Goal: Information Seeking & Learning: Learn about a topic

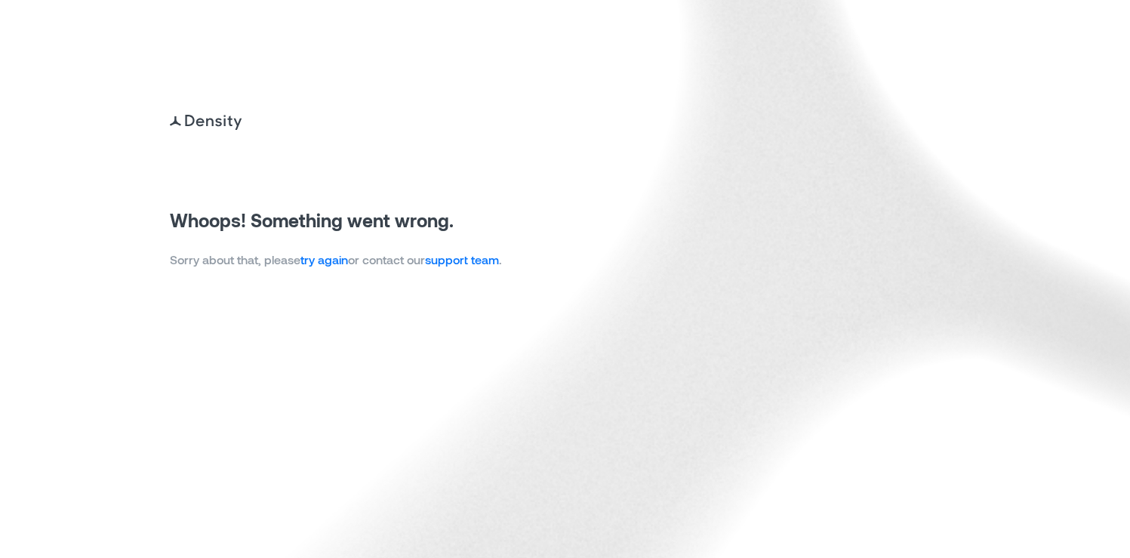
click at [315, 262] on link "try again" at bounding box center [324, 259] width 48 height 14
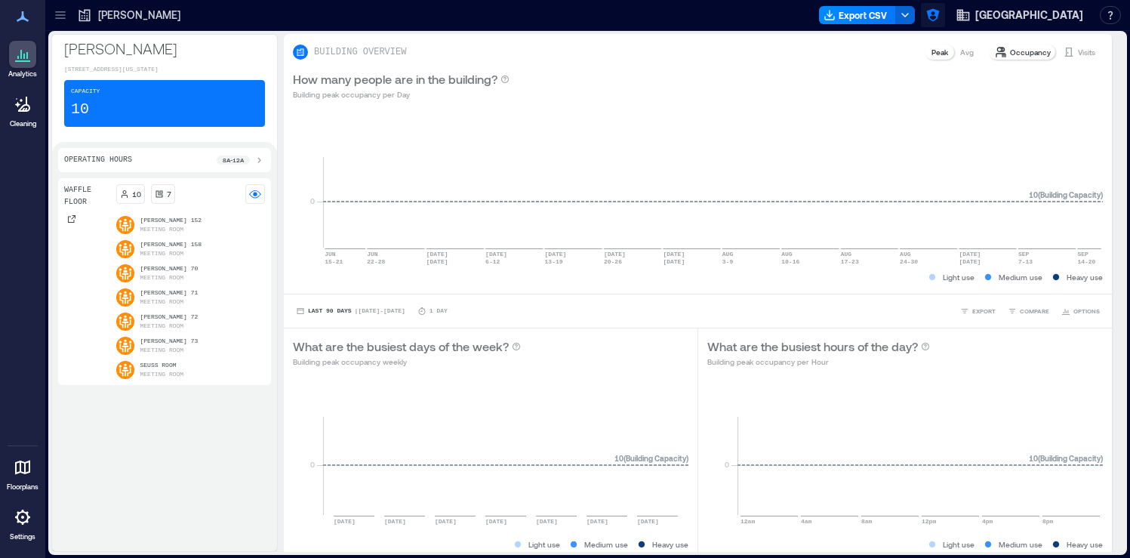
click at [945, 23] on button "button" at bounding box center [933, 15] width 24 height 24
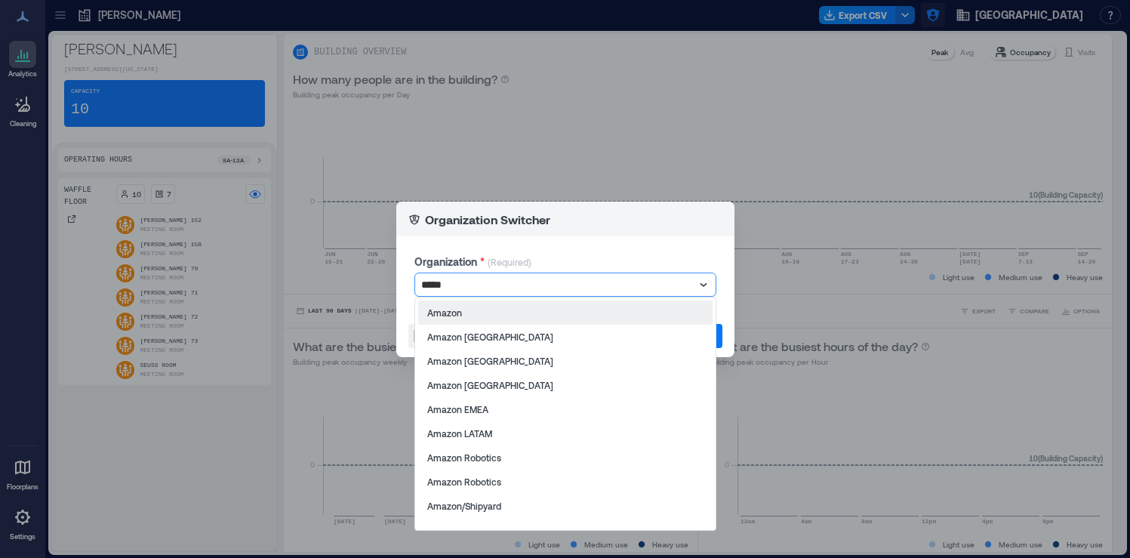
type input "******"
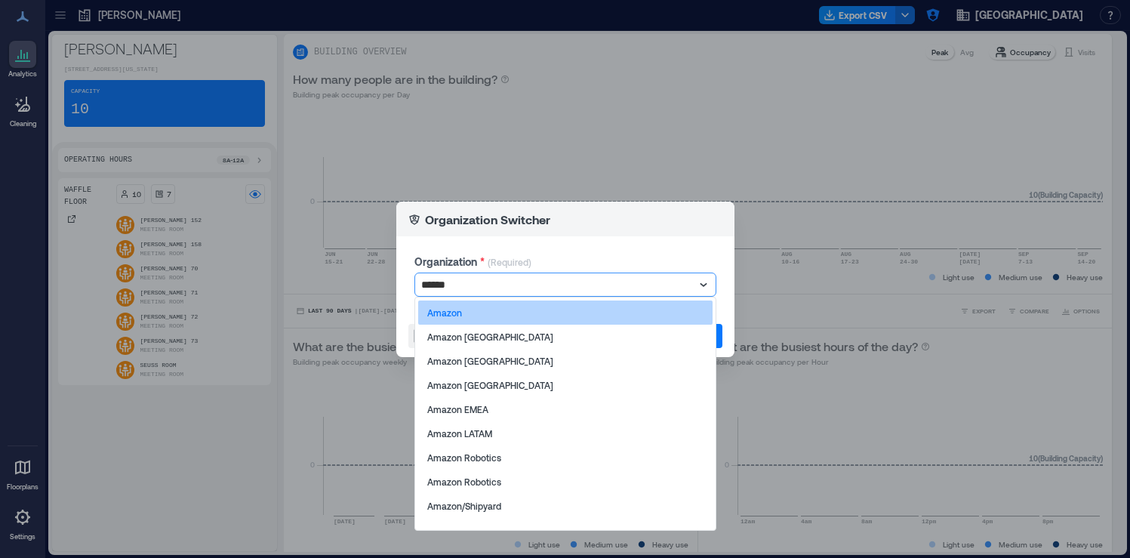
click at [643, 309] on div "Amazon" at bounding box center [565, 312] width 294 height 24
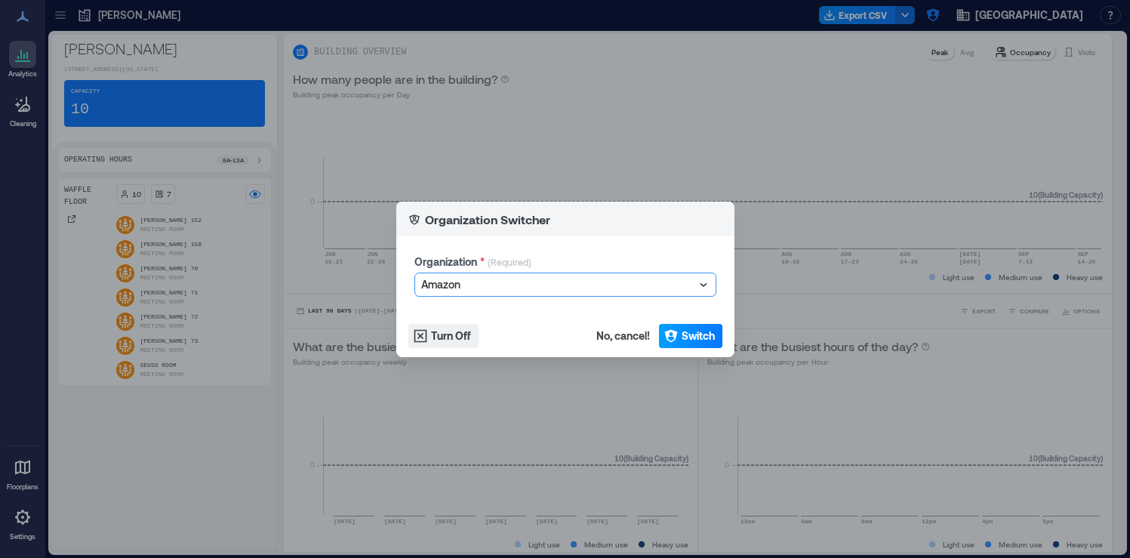
click at [687, 334] on span "Switch" at bounding box center [697, 335] width 33 height 15
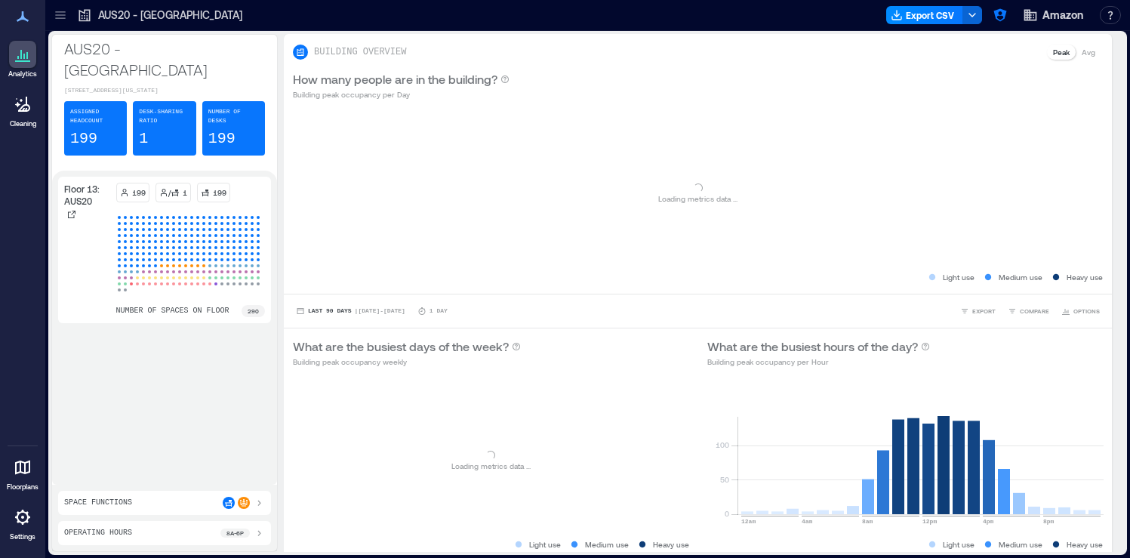
click at [55, 17] on icon at bounding box center [60, 15] width 15 height 15
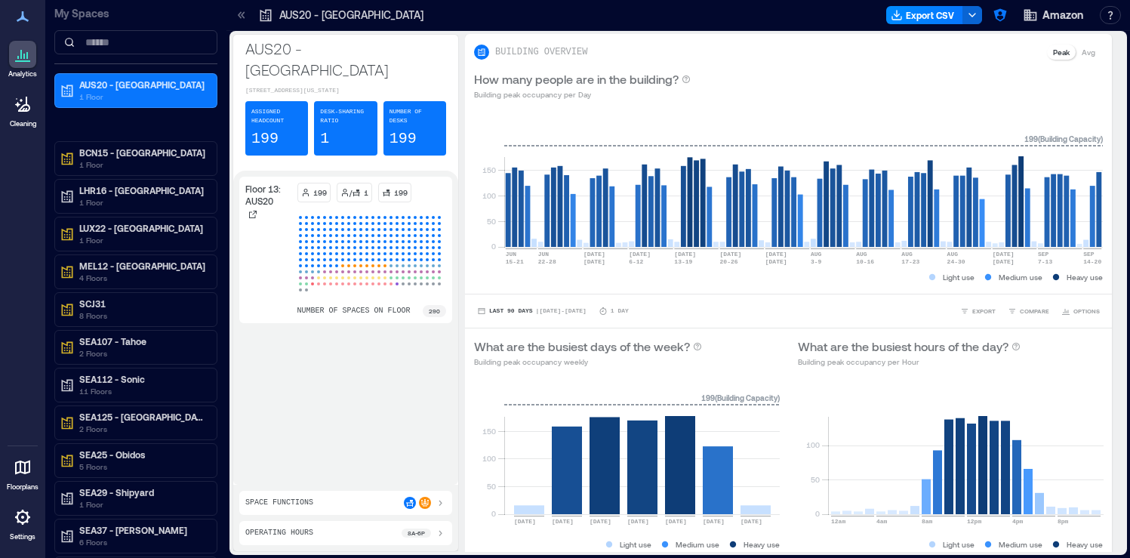
click at [29, 518] on icon at bounding box center [23, 517] width 18 height 18
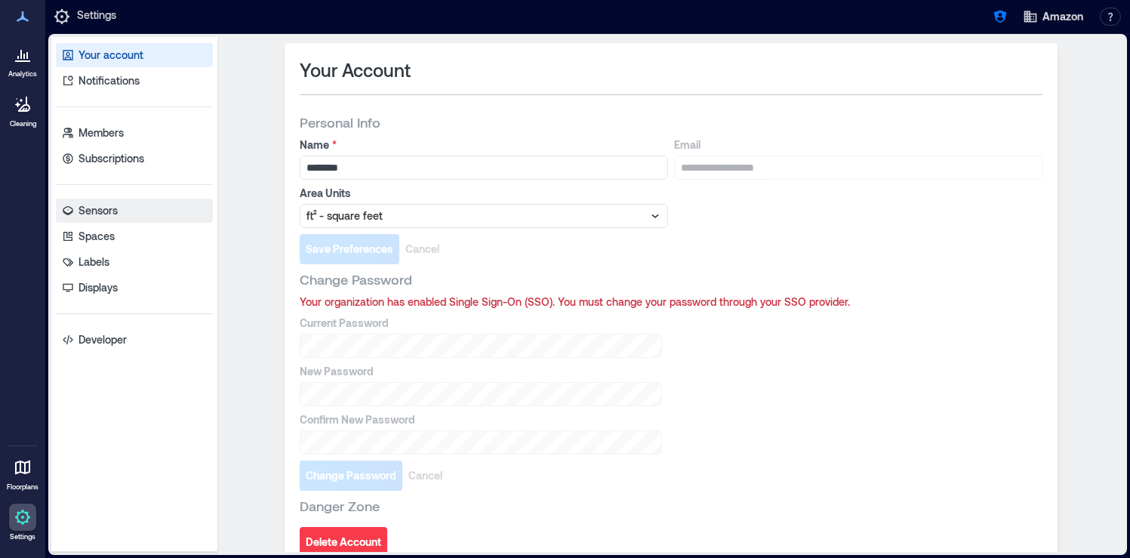
click at [143, 201] on link "Sensors" at bounding box center [134, 210] width 157 height 24
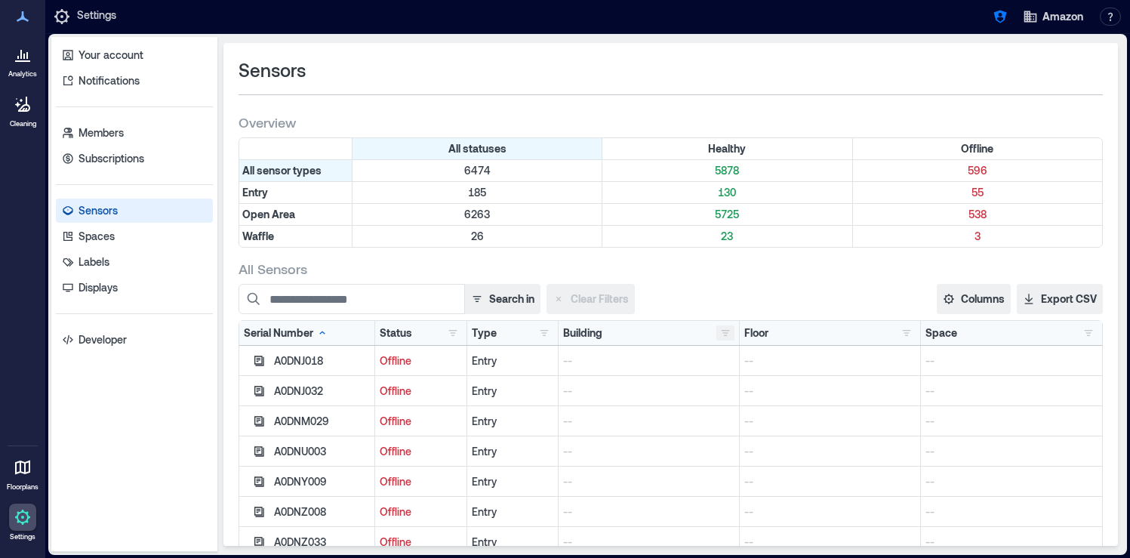
click at [728, 337] on button "button" at bounding box center [725, 332] width 18 height 15
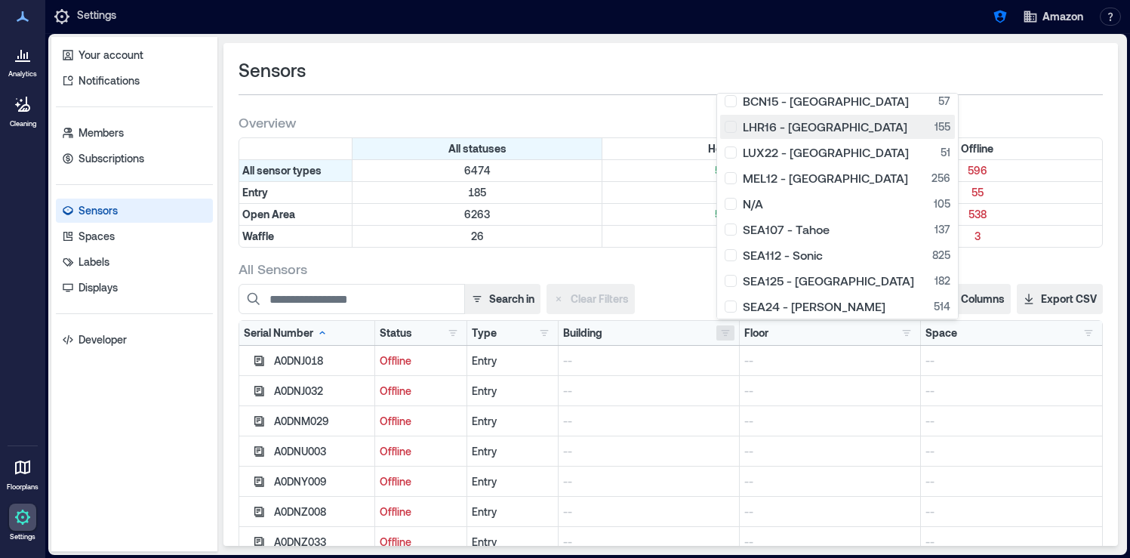
scroll to position [87, 0]
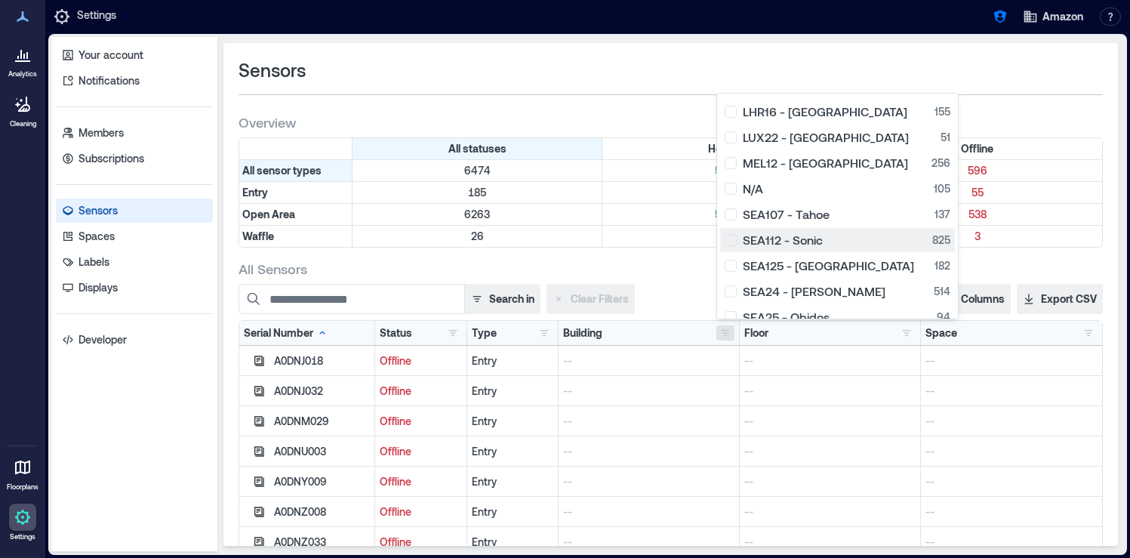
click at [727, 238] on div "SEA112 - Sonic 825" at bounding box center [837, 239] width 226 height 15
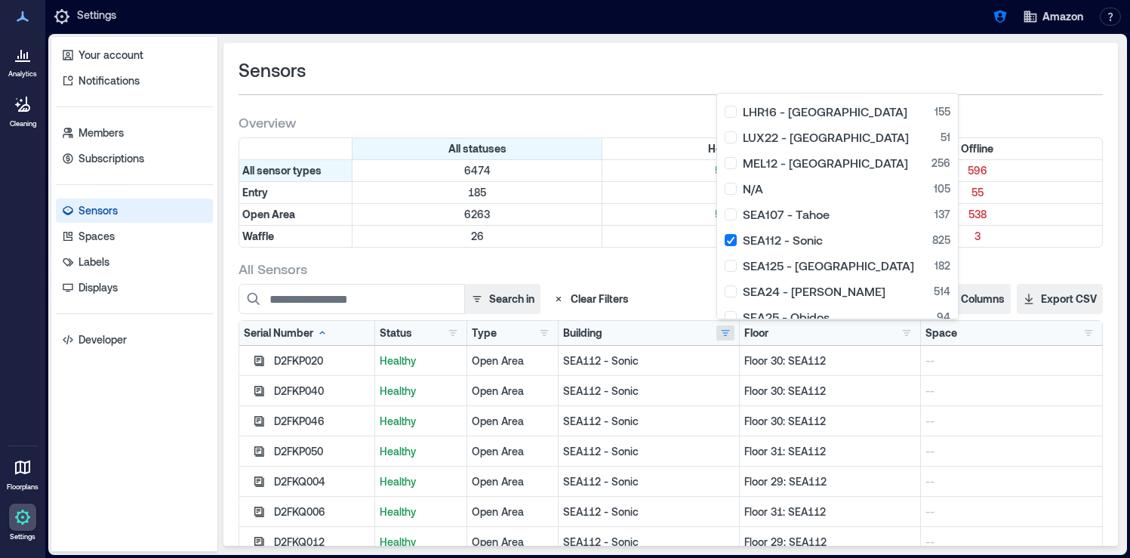
click at [679, 264] on div "All Sensors" at bounding box center [670, 269] width 864 height 18
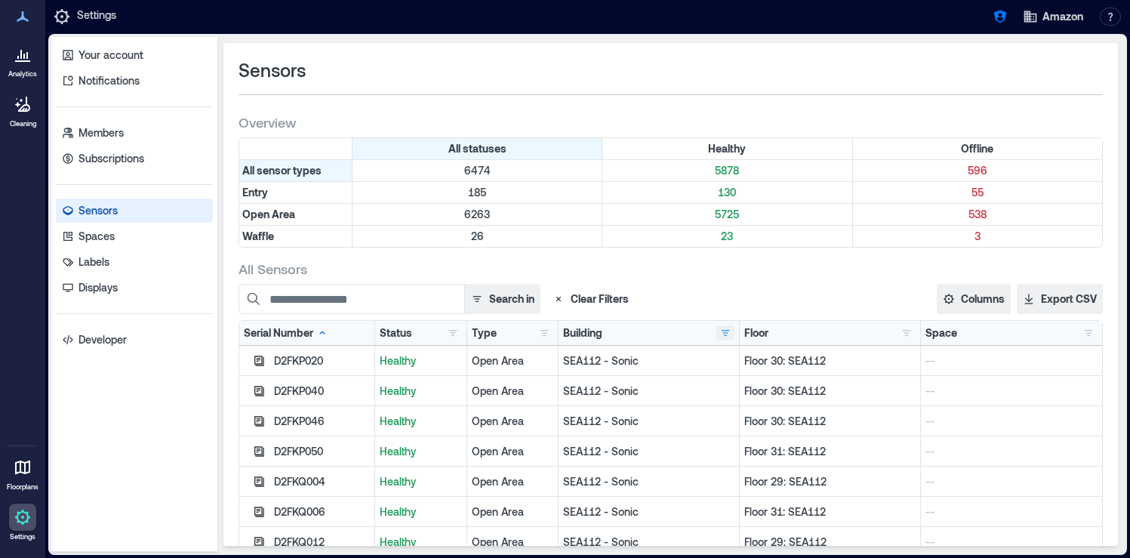
click at [719, 330] on button "button" at bounding box center [725, 332] width 18 height 15
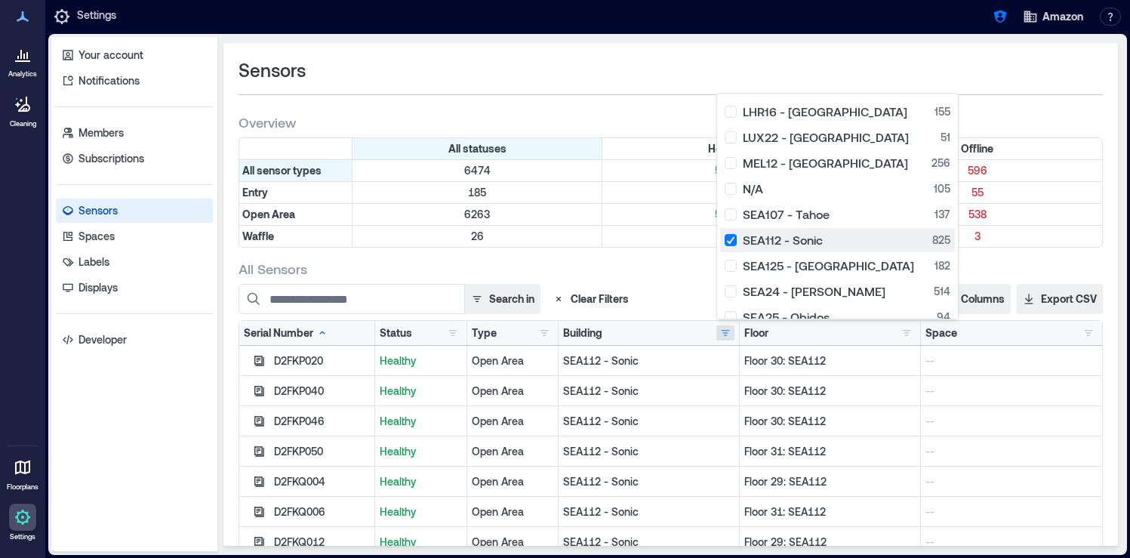
click at [735, 240] on div "SEA112 - Sonic 825" at bounding box center [837, 239] width 226 height 15
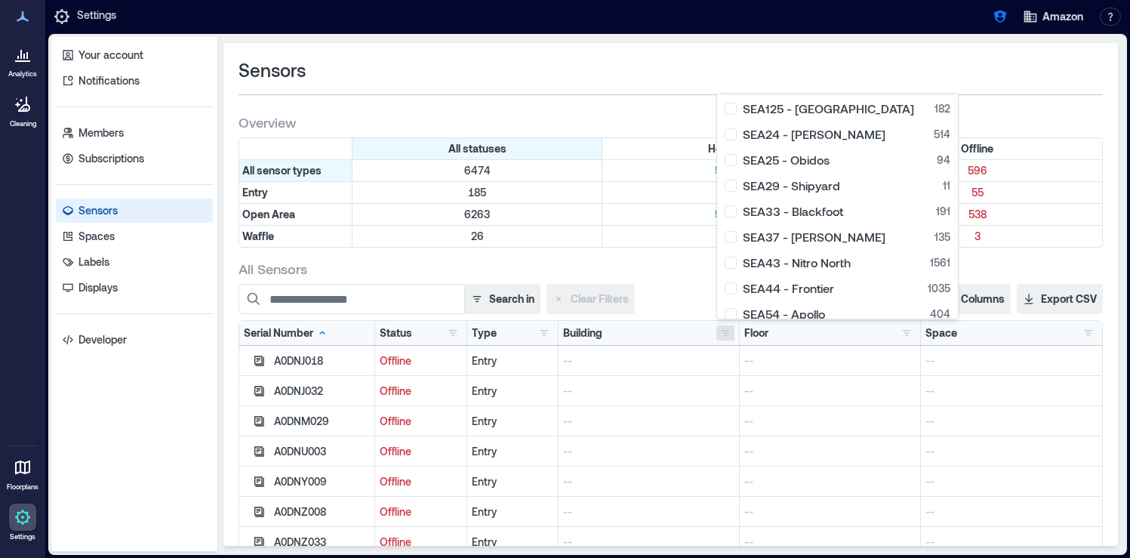
scroll to position [253, 0]
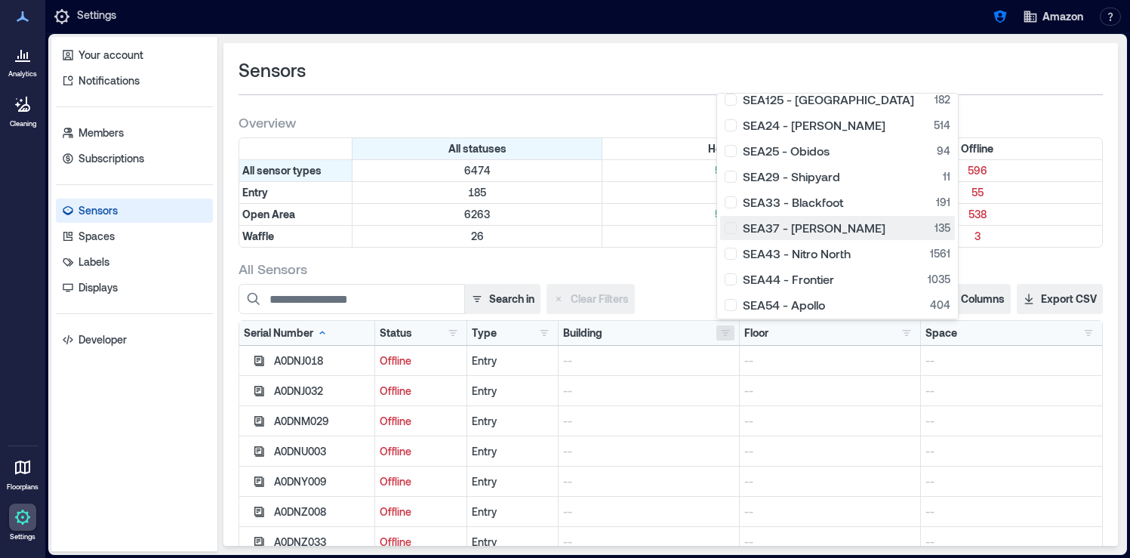
click at [728, 229] on div "SEA37 - Roxanne 135" at bounding box center [837, 227] width 226 height 15
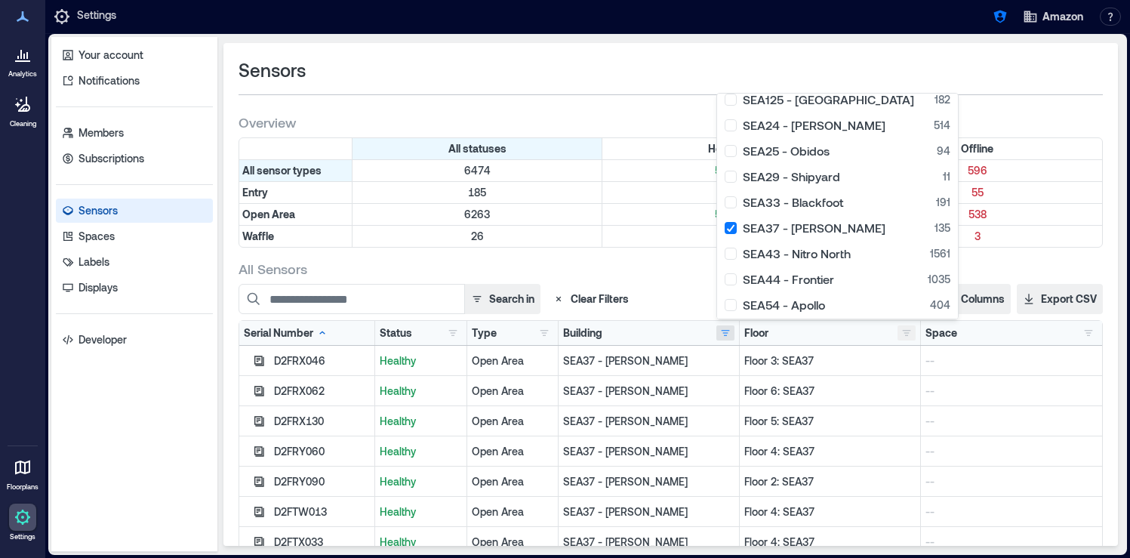
click at [904, 334] on button "button" at bounding box center [906, 332] width 18 height 15
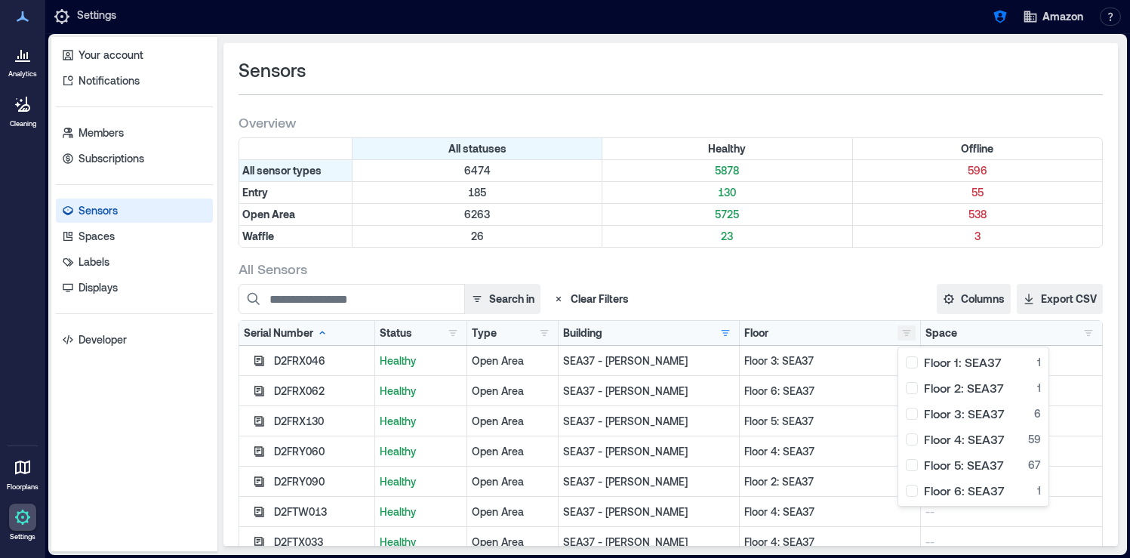
click at [904, 332] on button "button" at bounding box center [906, 332] width 18 height 15
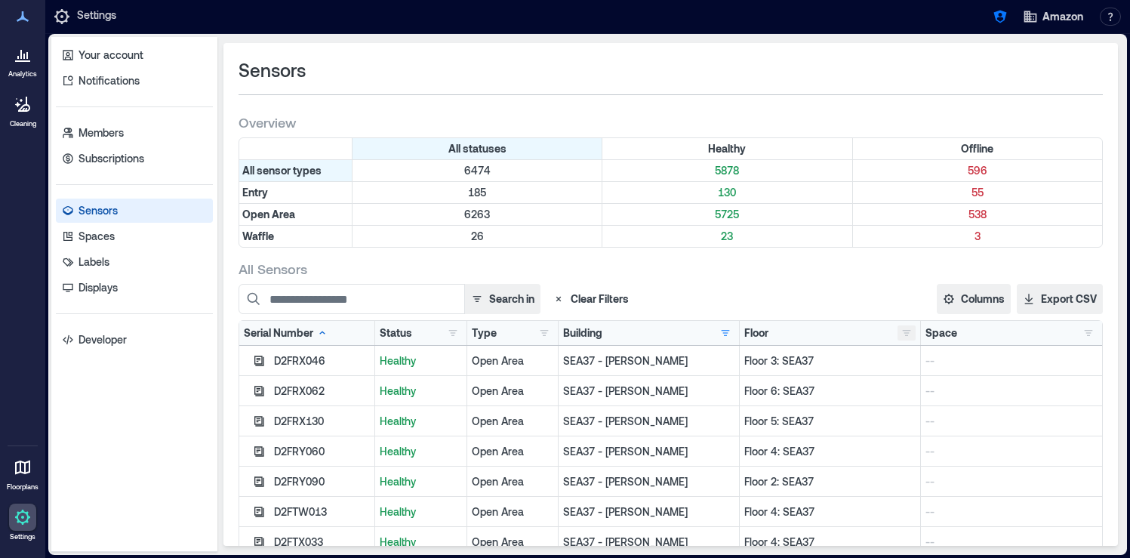
click at [904, 332] on button "button" at bounding box center [906, 332] width 18 height 15
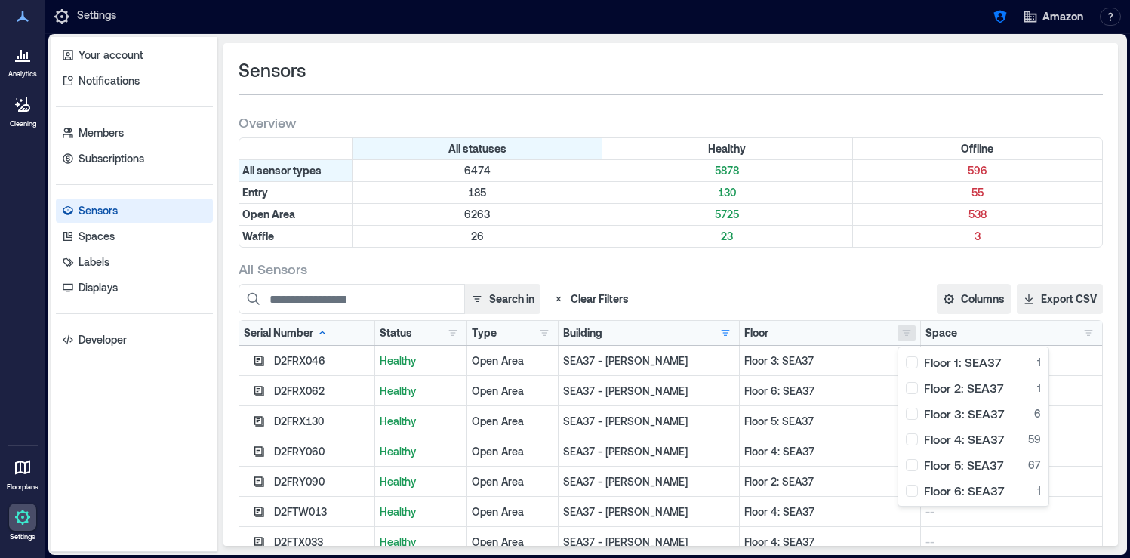
click at [853, 304] on div "Search in Clear Filters Columns Serial Number Status Type Building Floor Space …" at bounding box center [670, 299] width 864 height 30
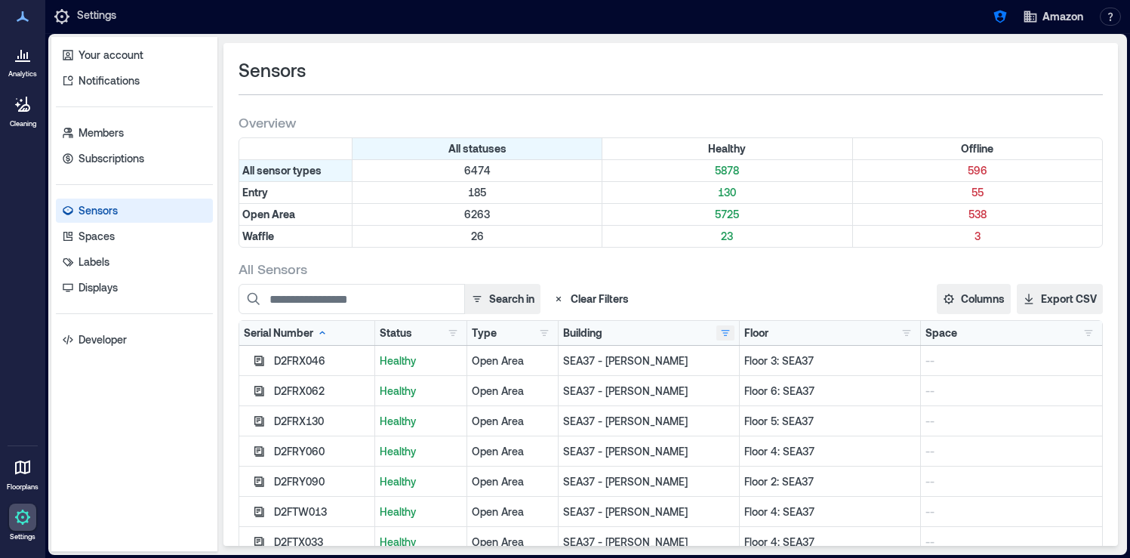
click at [724, 335] on button "button" at bounding box center [725, 332] width 18 height 15
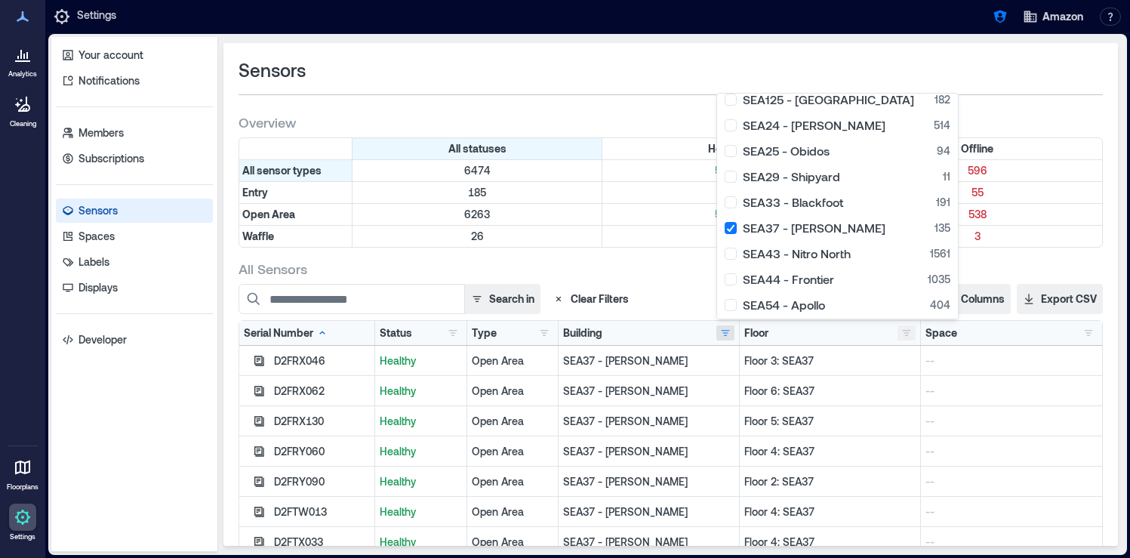
click at [909, 331] on button "button" at bounding box center [906, 332] width 18 height 15
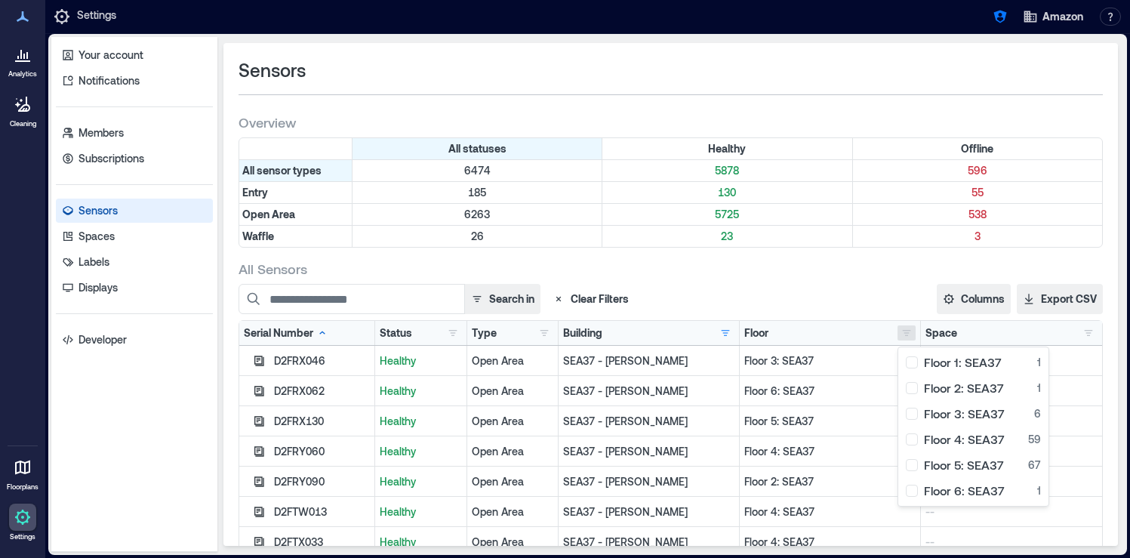
click at [754, 269] on div "All Sensors" at bounding box center [670, 269] width 864 height 18
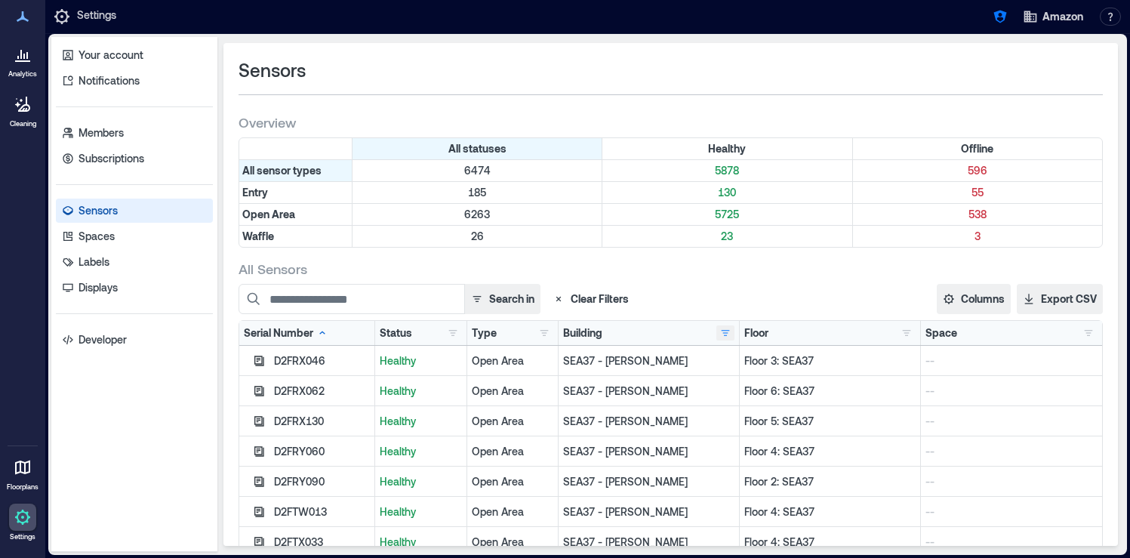
click at [726, 331] on button "button" at bounding box center [725, 332] width 18 height 15
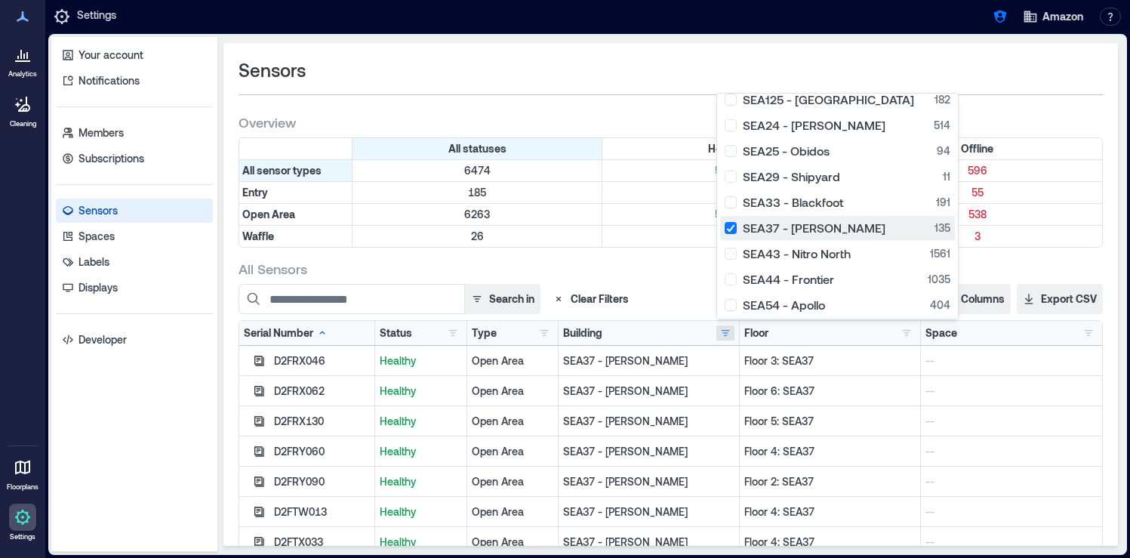
click at [734, 232] on div "SEA37 - Roxanne 135" at bounding box center [837, 227] width 226 height 15
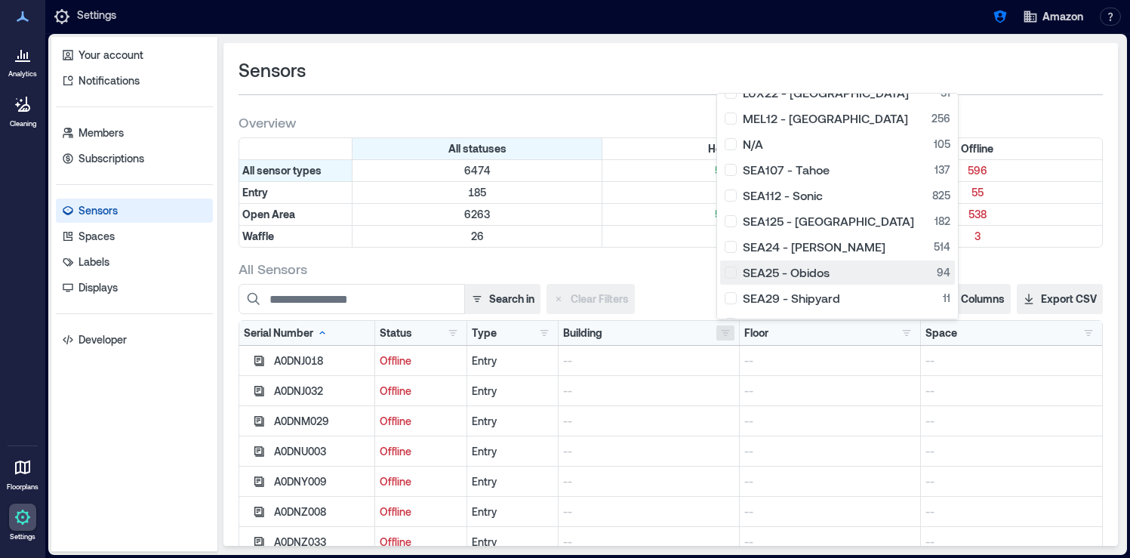
scroll to position [128, 0]
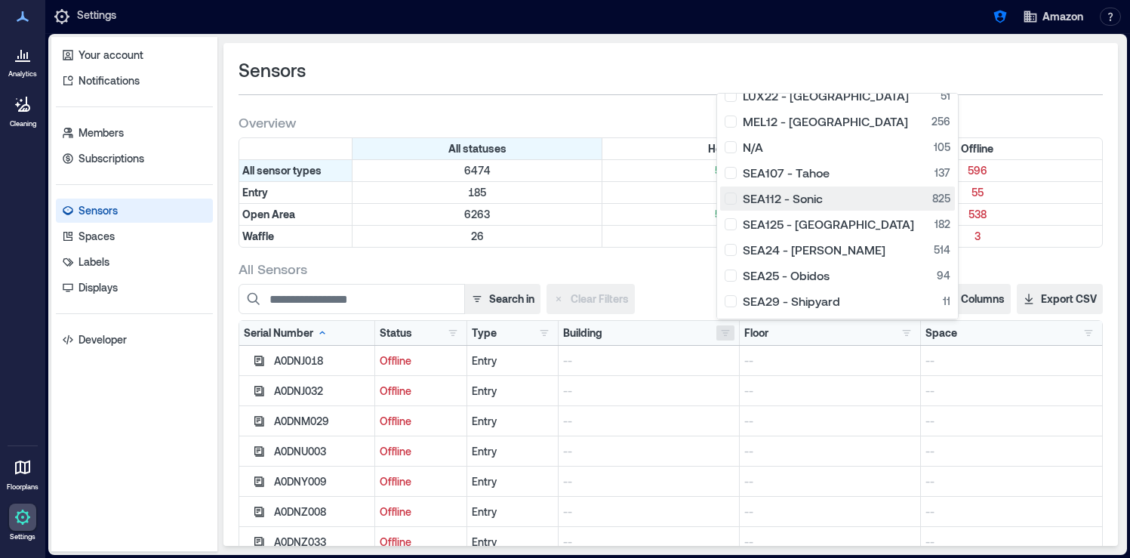
click at [734, 198] on div "SEA112 - Sonic 825" at bounding box center [837, 198] width 226 height 15
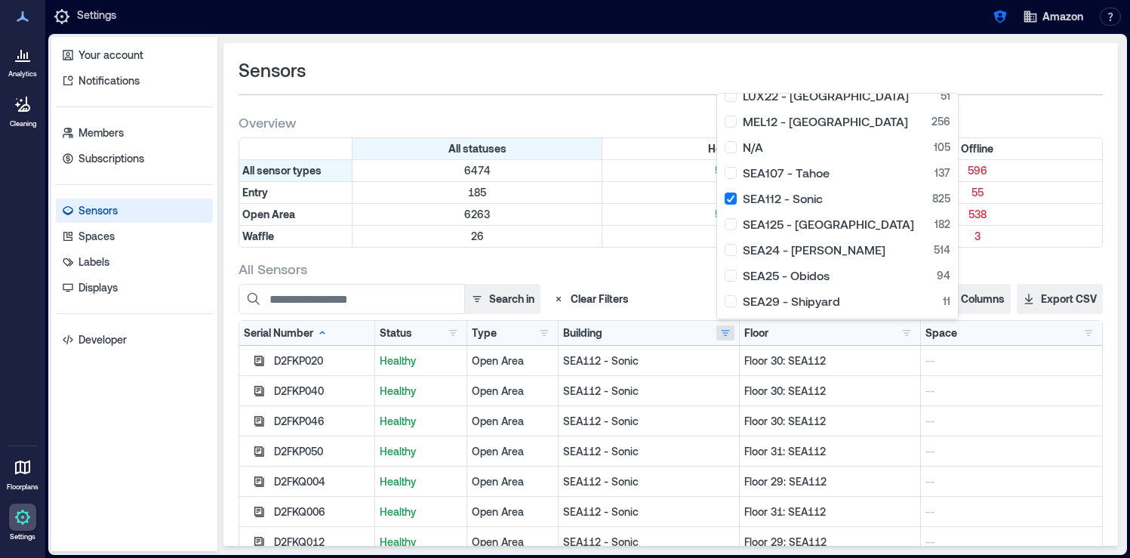
click at [1038, 72] on div "Sensors" at bounding box center [670, 70] width 864 height 24
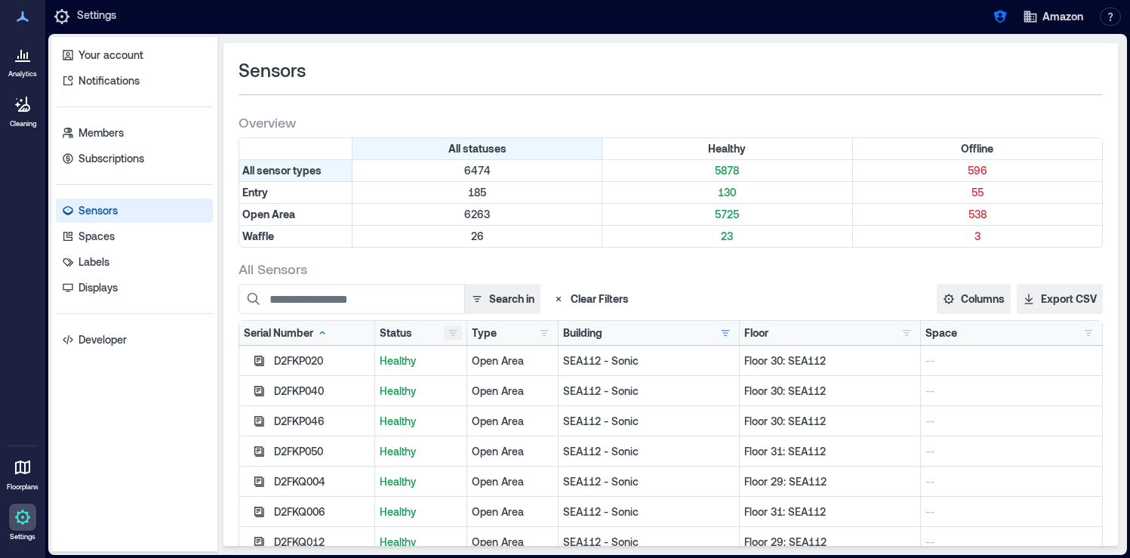
click at [451, 337] on button "button" at bounding box center [453, 332] width 18 height 15
click at [906, 335] on button "button" at bounding box center [906, 332] width 18 height 15
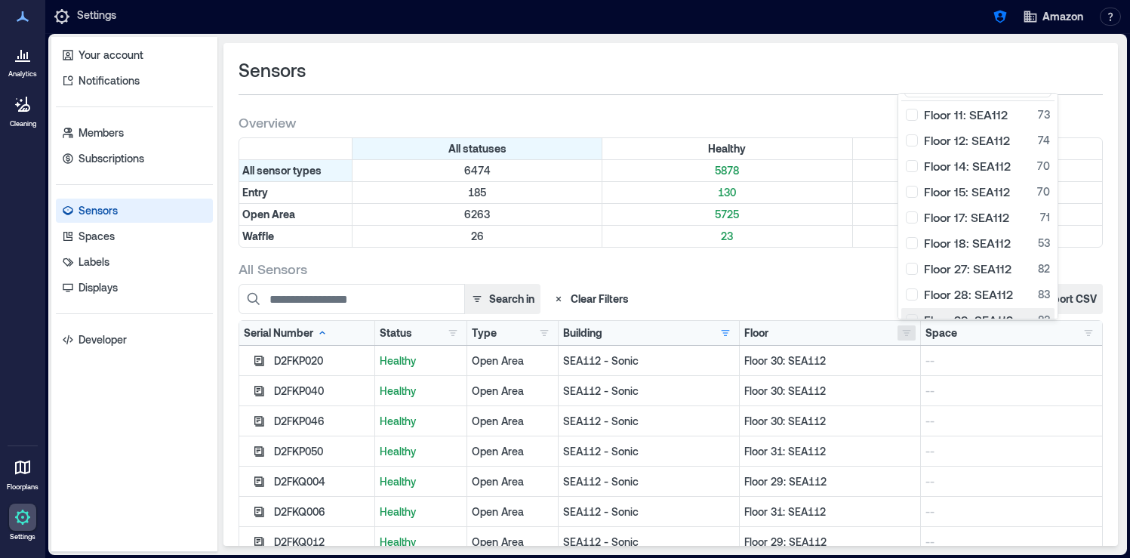
scroll to position [16, 0]
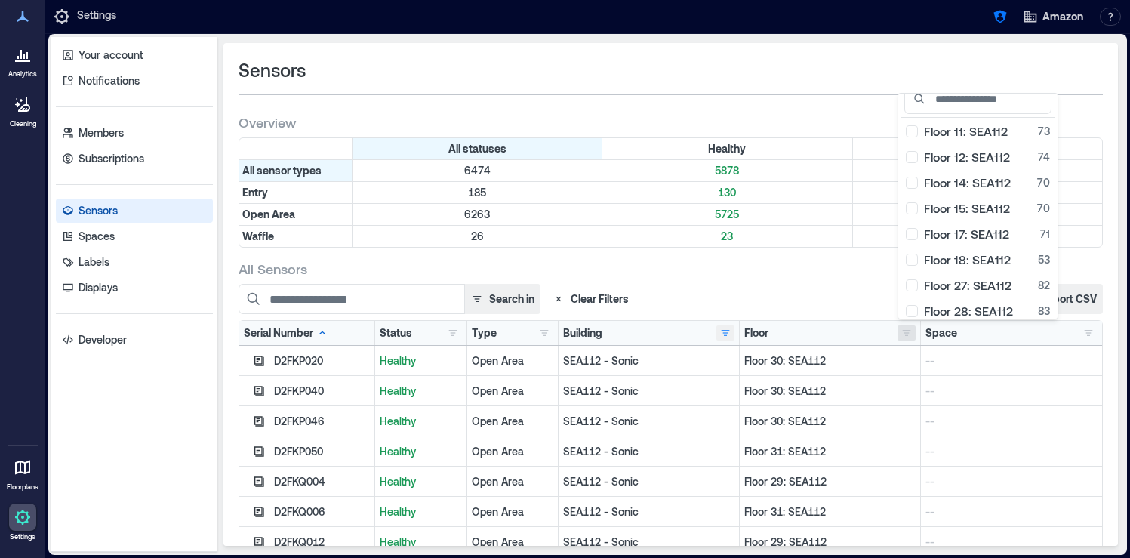
click at [724, 331] on button "button" at bounding box center [725, 332] width 18 height 15
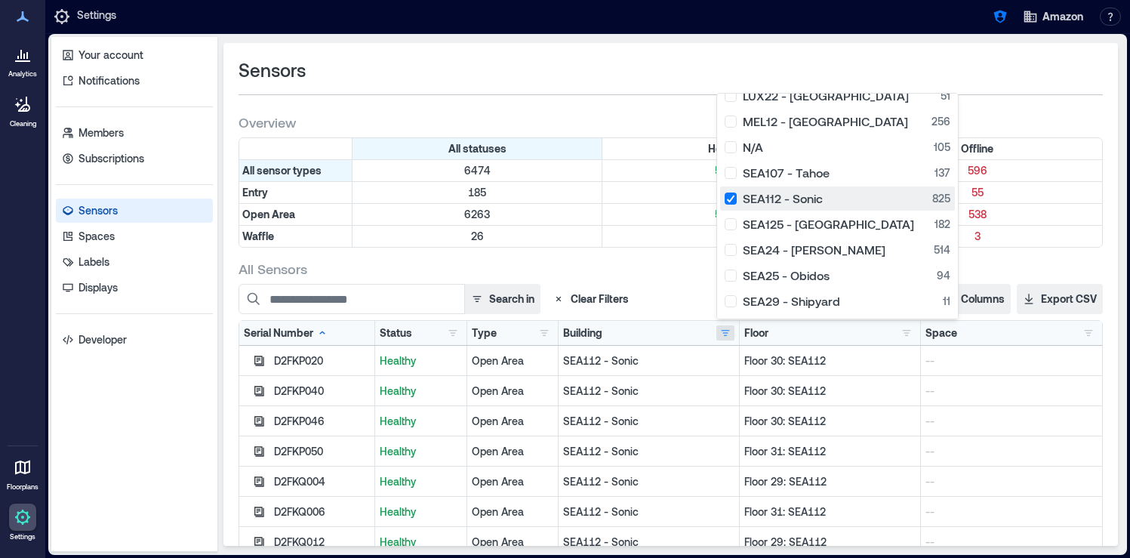
click at [730, 201] on div "SEA112 - Sonic 825" at bounding box center [837, 198] width 226 height 15
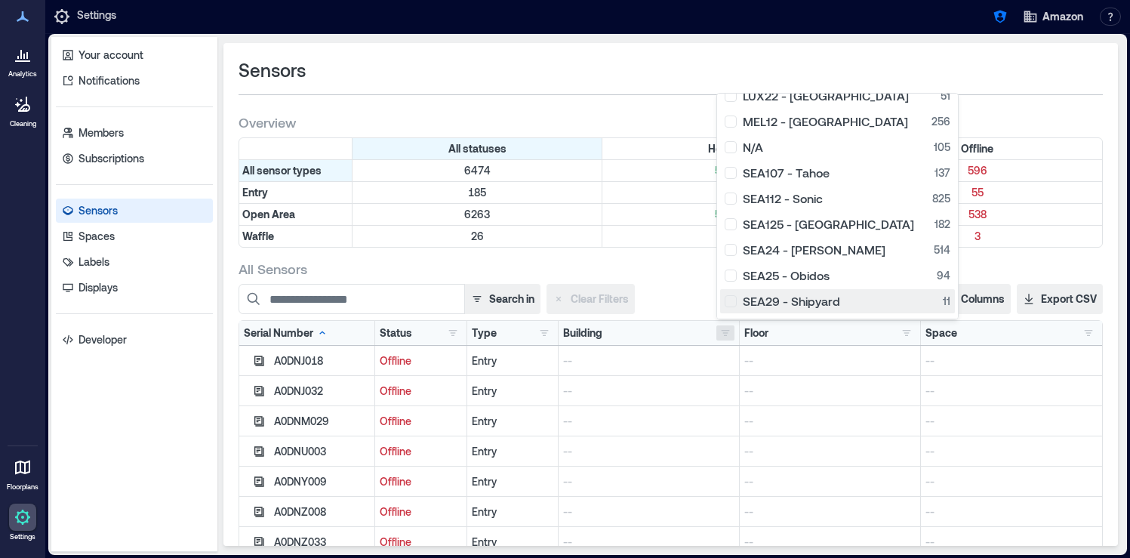
click at [729, 303] on div "SEA29 - Shipyard 11" at bounding box center [837, 301] width 226 height 15
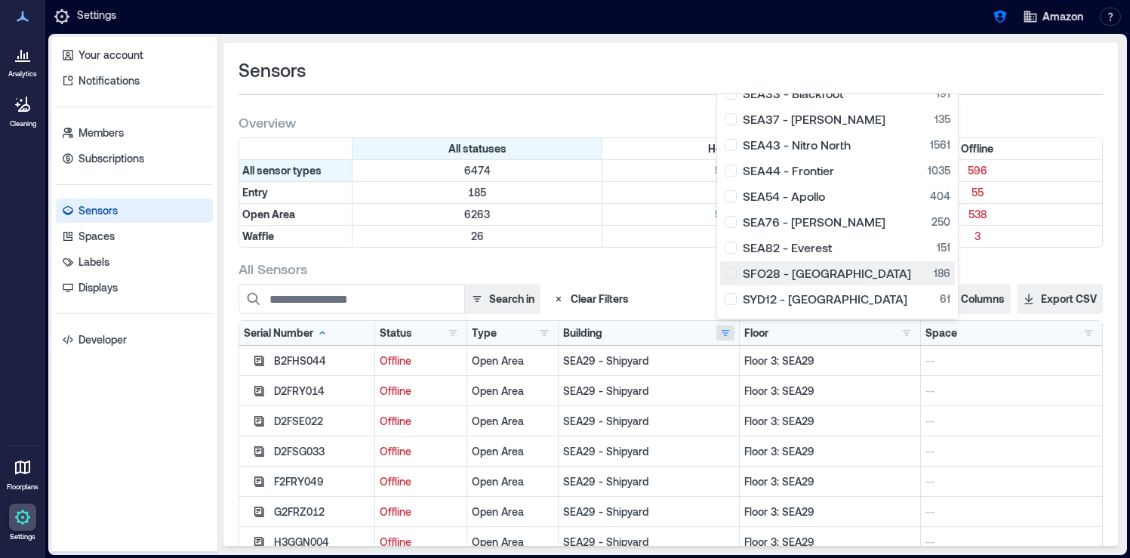
scroll to position [383, 0]
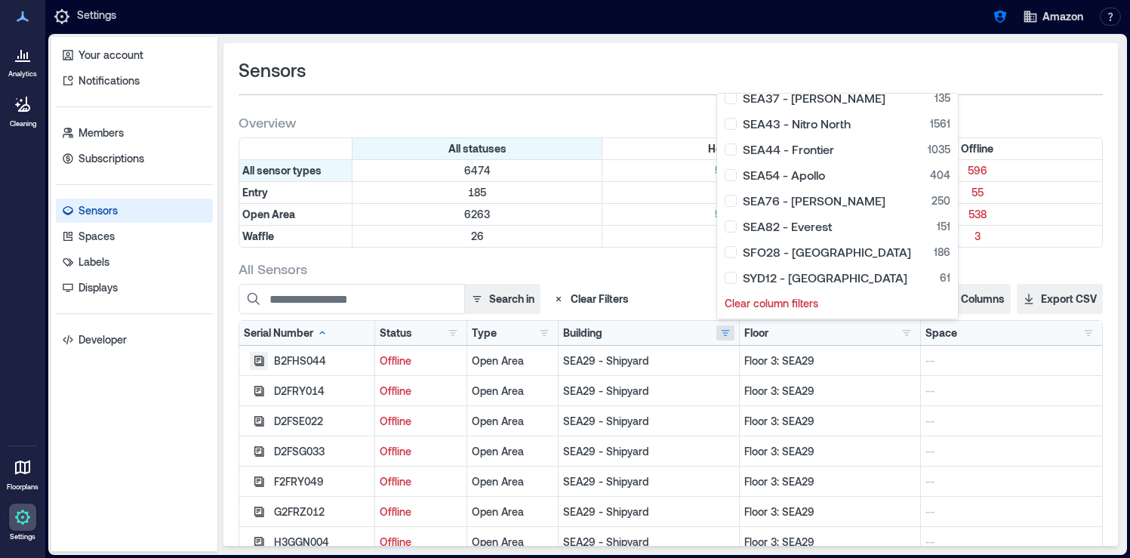
click at [260, 362] on icon "button" at bounding box center [259, 361] width 12 height 12
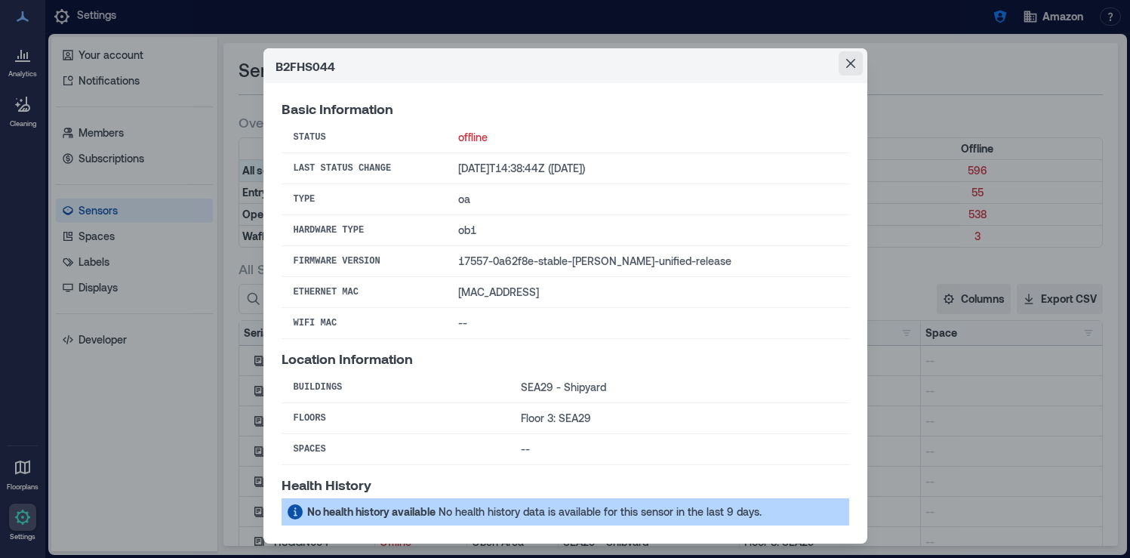
click at [847, 64] on icon "Close" at bounding box center [850, 63] width 9 height 9
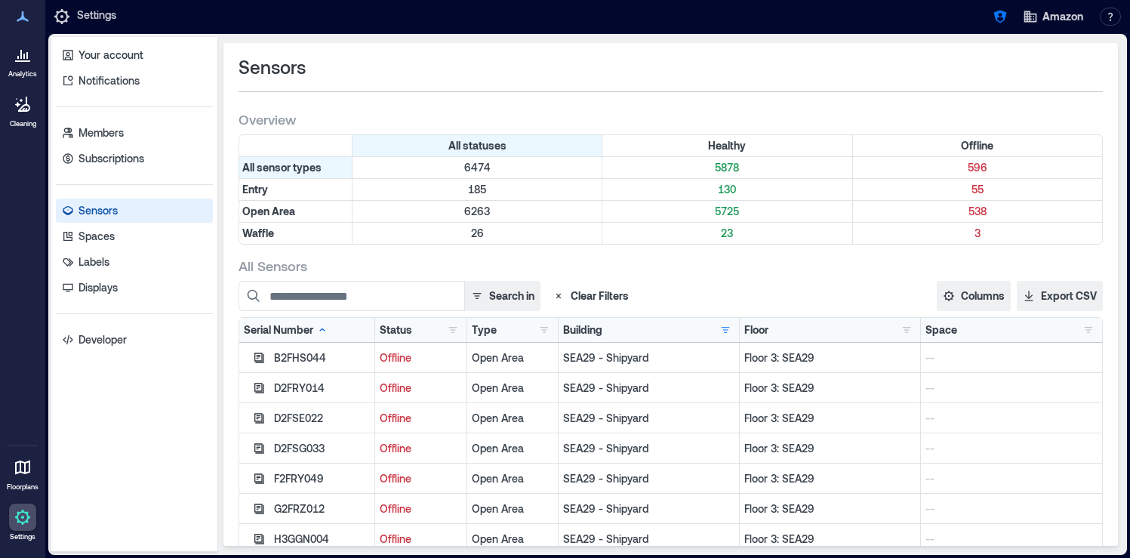
scroll to position [0, 0]
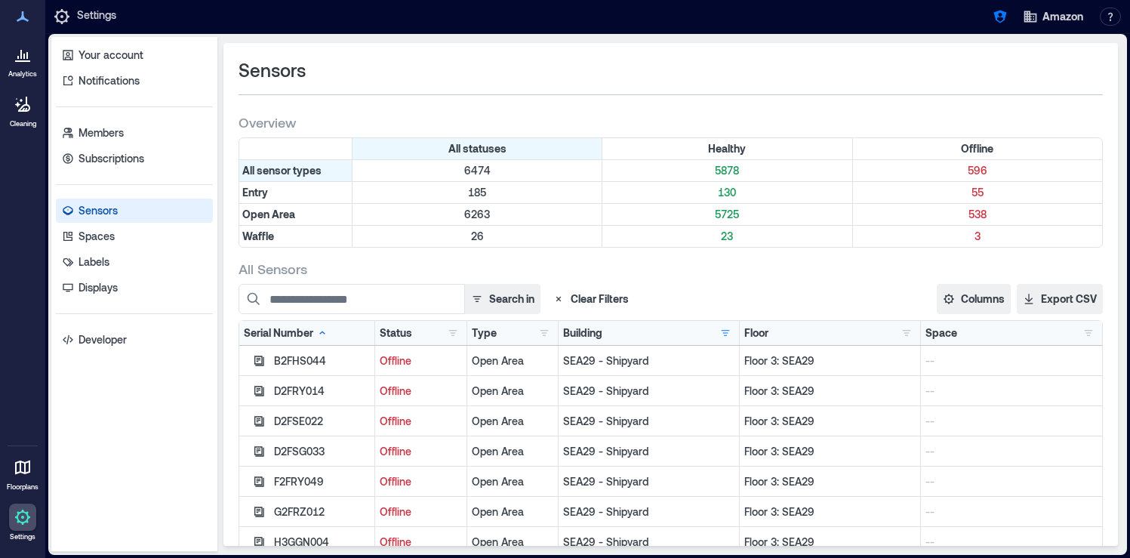
click at [21, 62] on icon at bounding box center [23, 54] width 18 height 18
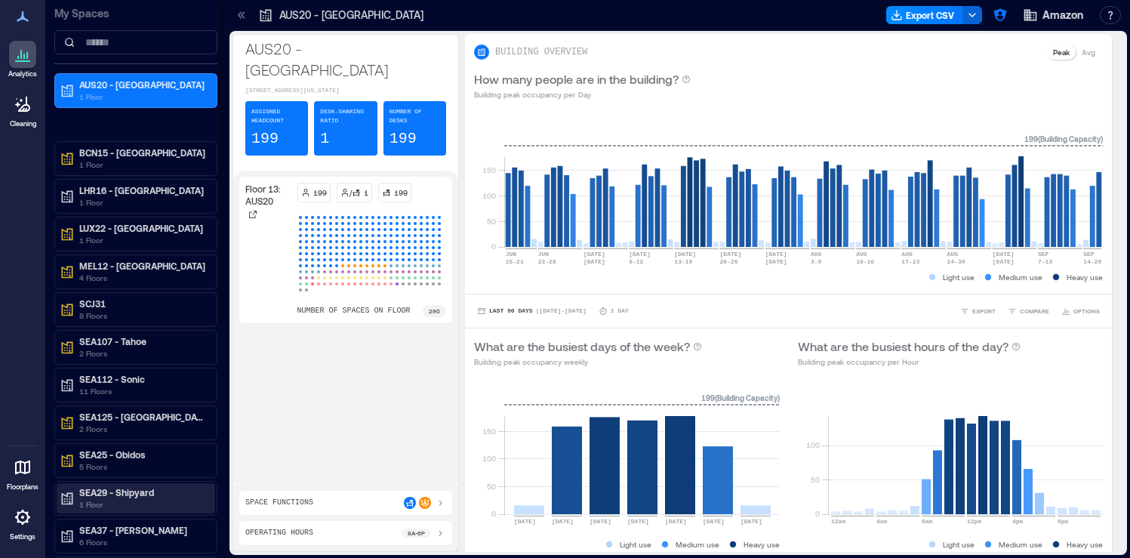
click at [165, 501] on p "1 Floor" at bounding box center [142, 504] width 127 height 12
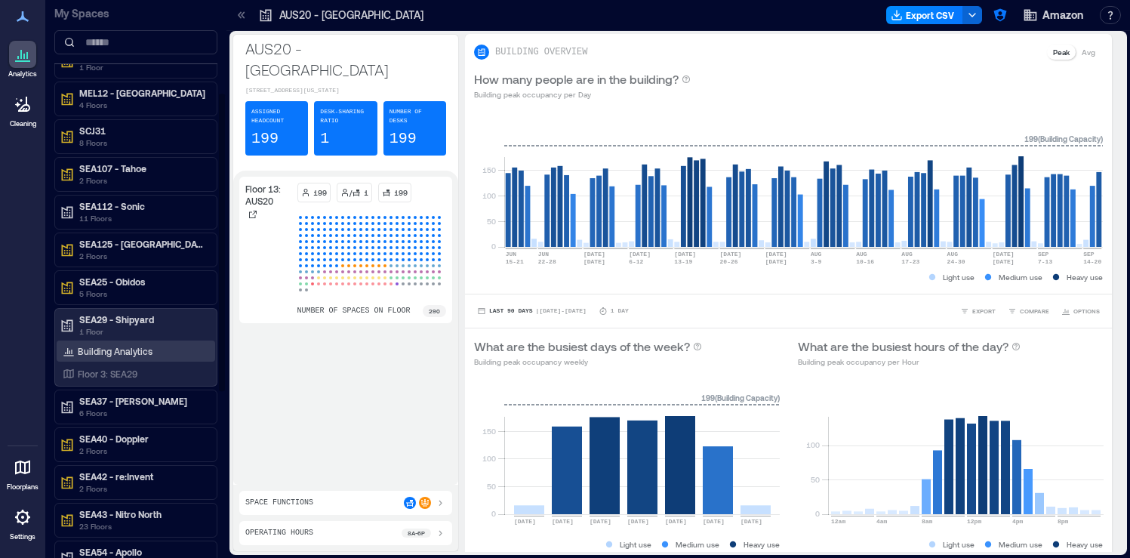
click at [160, 346] on div "Building Analytics" at bounding box center [136, 350] width 158 height 21
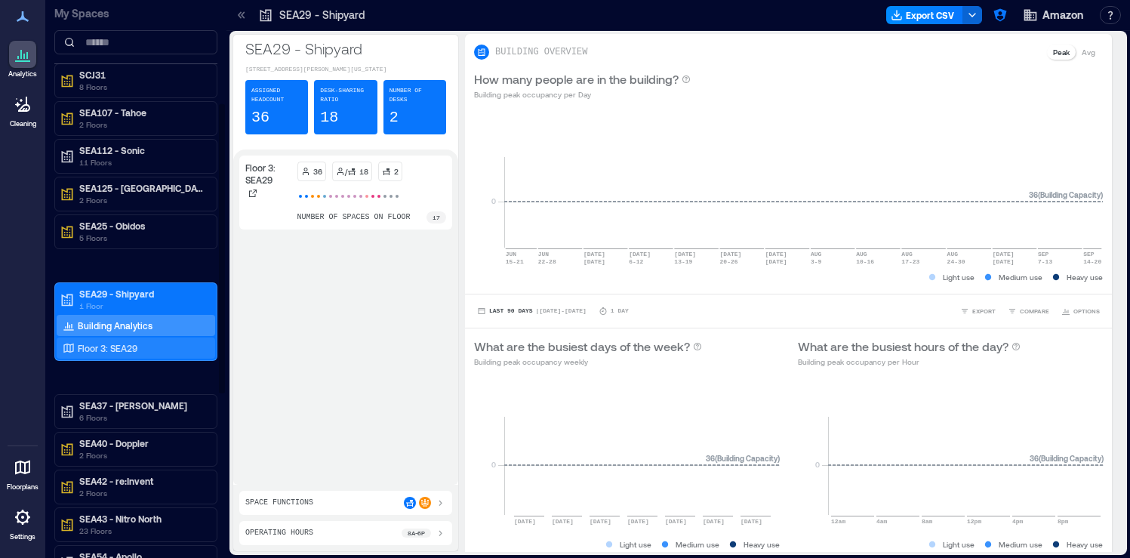
scroll to position [204, 0]
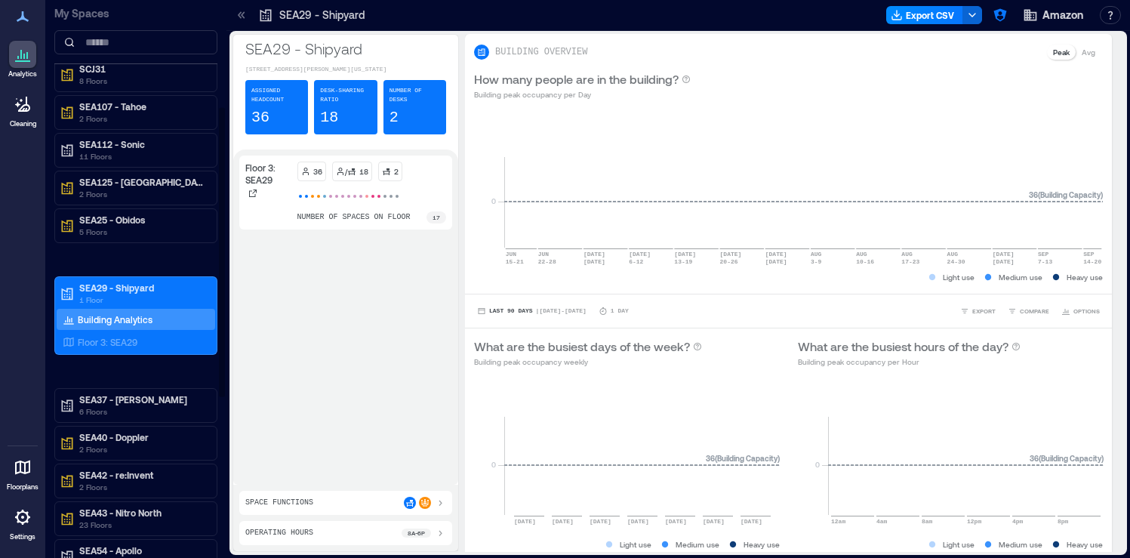
click at [169, 263] on div "AUS20 - Austin 1 Floor BCN15 - Barcelona 1 Floor LHR16 - London 1 Floor LUX22 -…" at bounding box center [135, 353] width 163 height 969
click at [108, 343] on p "Floor 3: SEA29" at bounding box center [108, 342] width 60 height 12
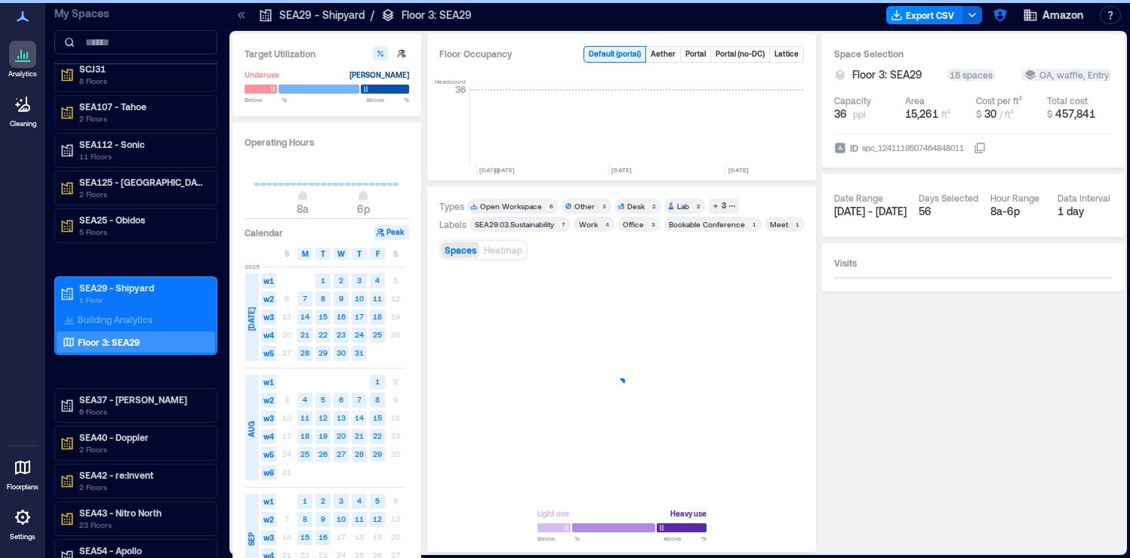
scroll to position [0, 2166]
click at [780, 466] on icon "button" at bounding box center [782, 473] width 18 height 18
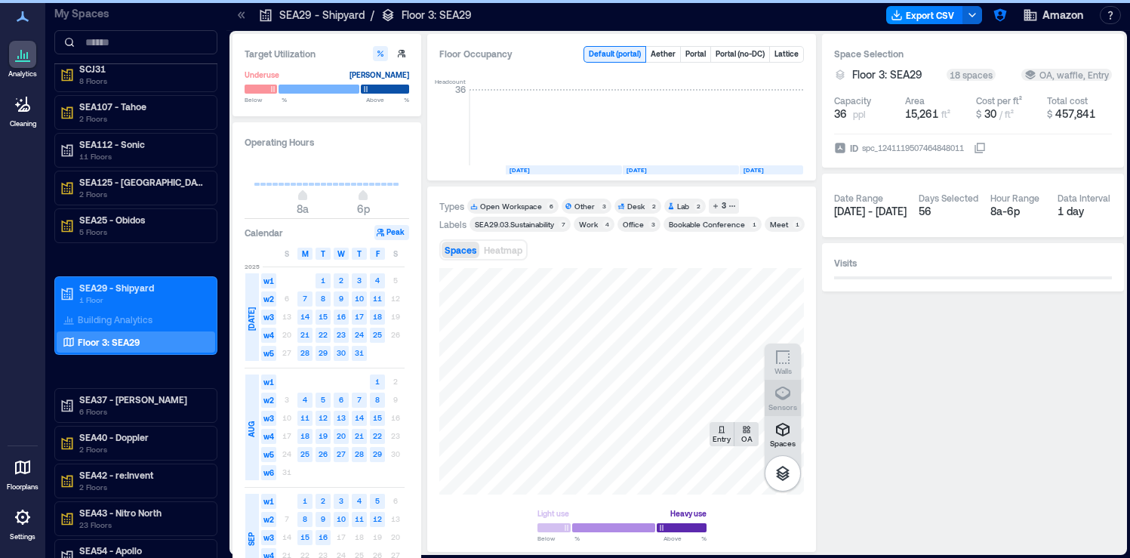
click at [783, 401] on icon "button" at bounding box center [782, 393] width 18 height 18
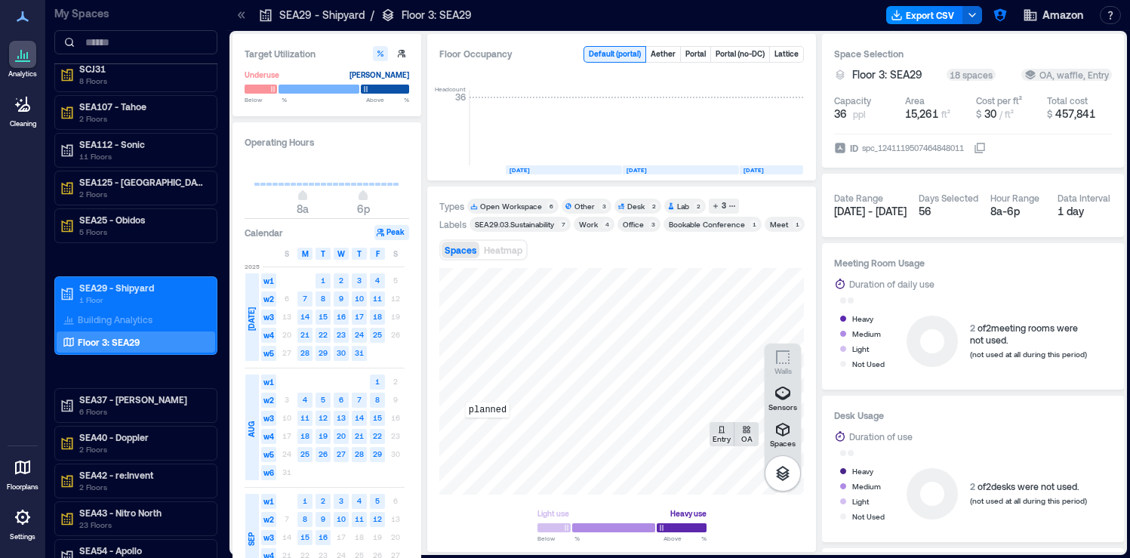
click at [487, 428] on div "planned" at bounding box center [621, 381] width 364 height 226
click at [558, 469] on div at bounding box center [621, 381] width 364 height 226
click at [545, 423] on div "H3GGN004" at bounding box center [621, 381] width 364 height 226
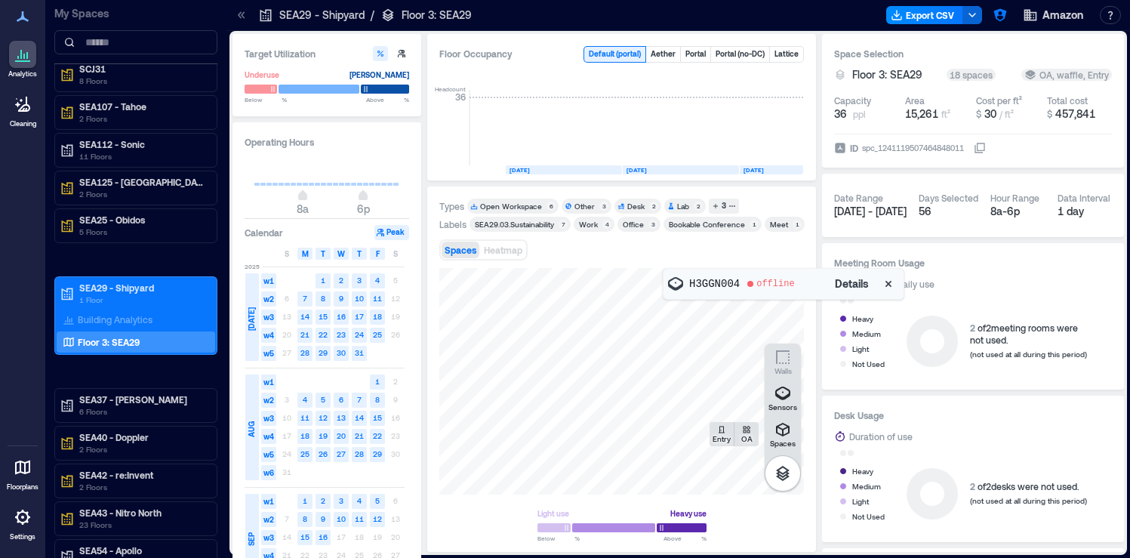
click at [23, 523] on icon at bounding box center [22, 516] width 15 height 15
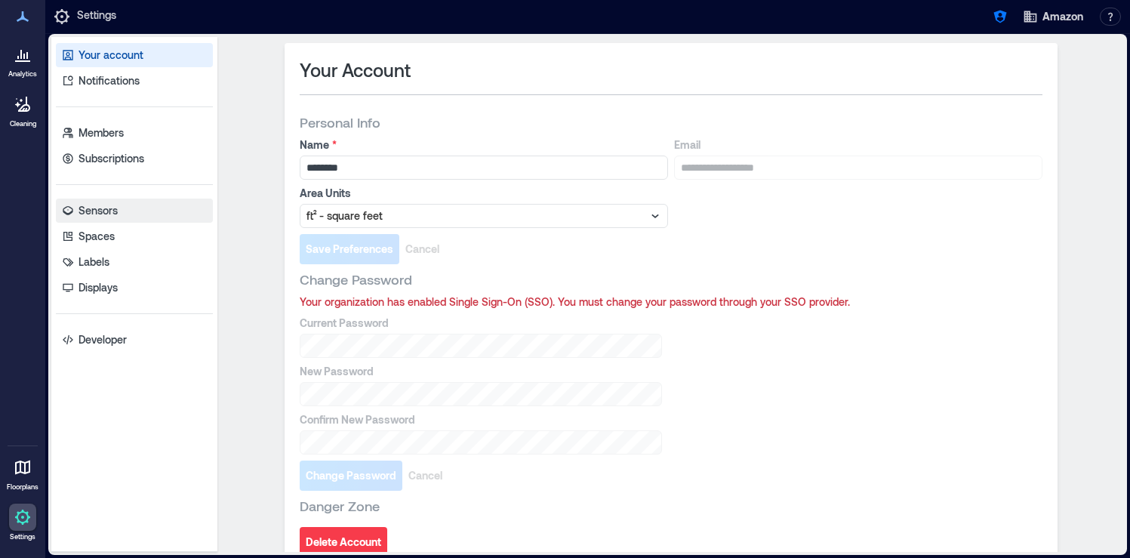
click at [152, 208] on link "Sensors" at bounding box center [134, 210] width 157 height 24
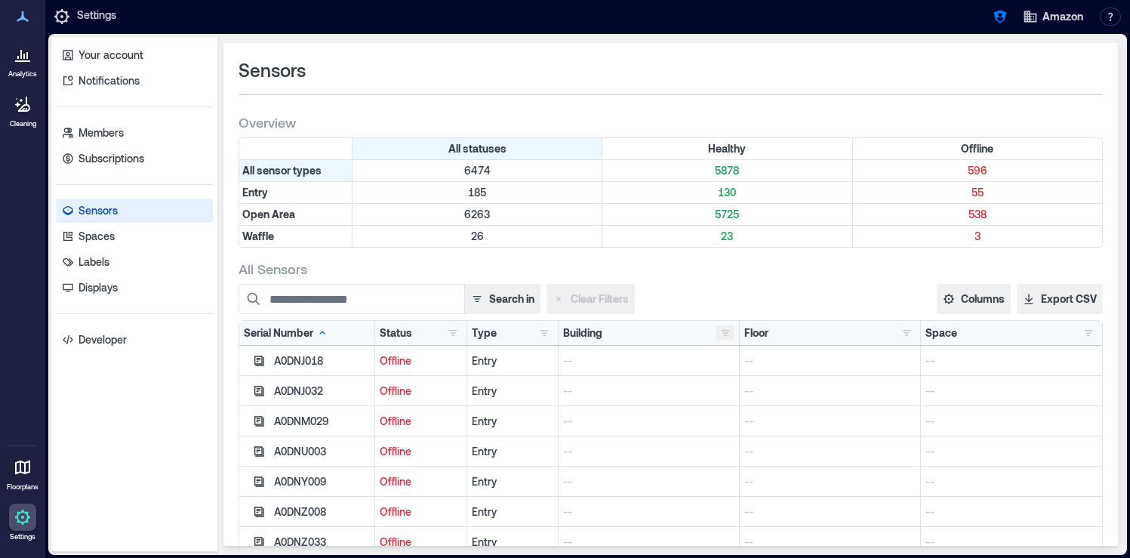
click at [716, 325] on button "button" at bounding box center [725, 332] width 18 height 15
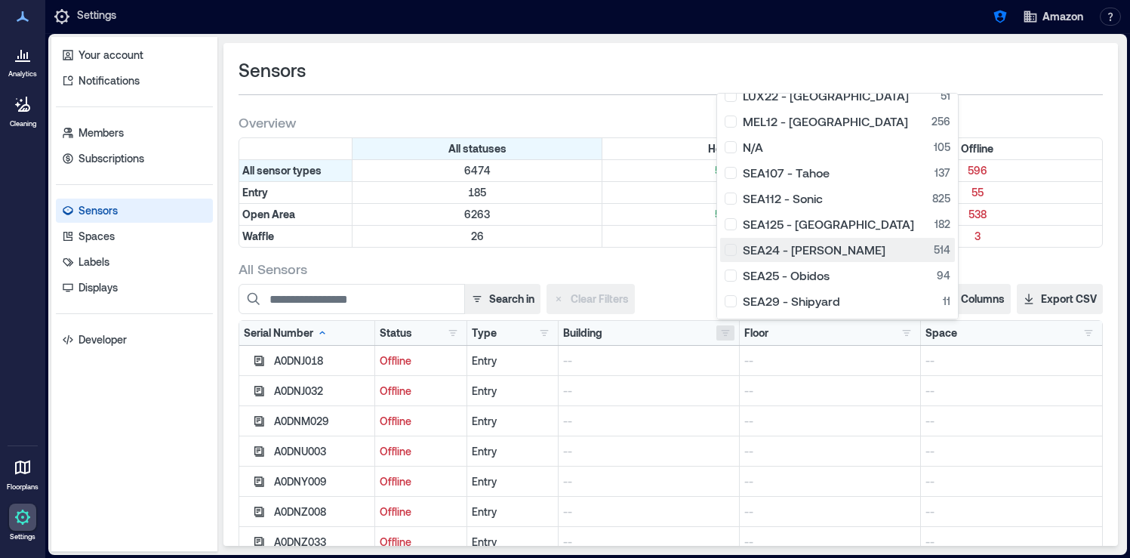
scroll to position [132, 0]
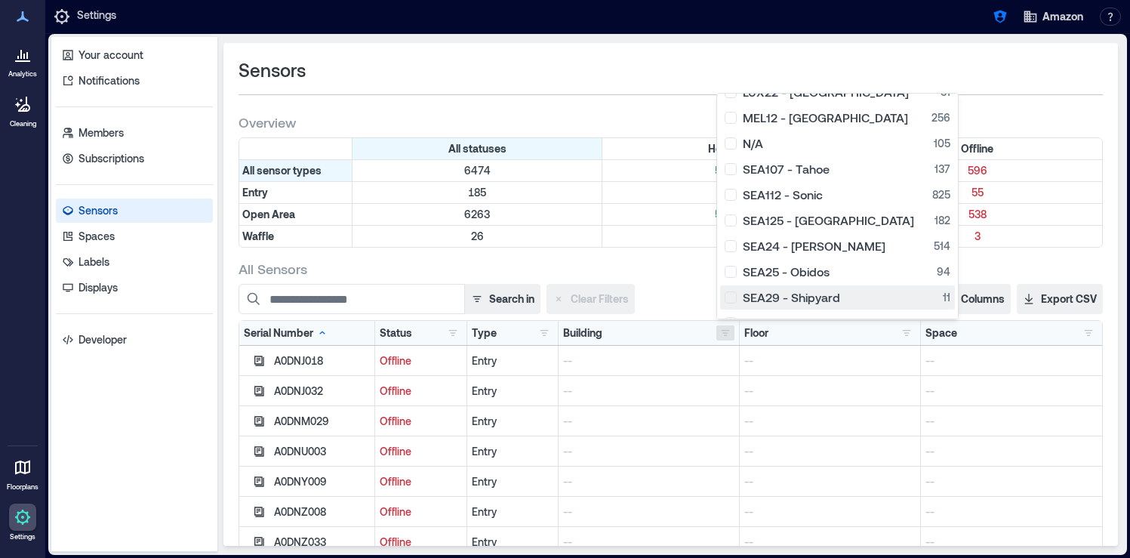
click at [733, 294] on div "SEA29 - Shipyard 11" at bounding box center [837, 297] width 226 height 15
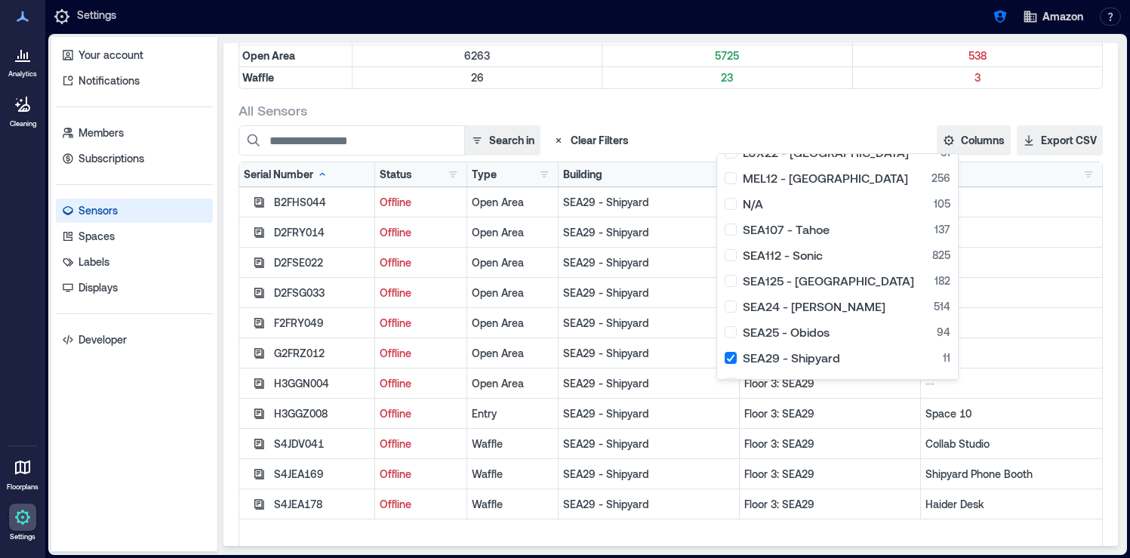
scroll to position [193, 0]
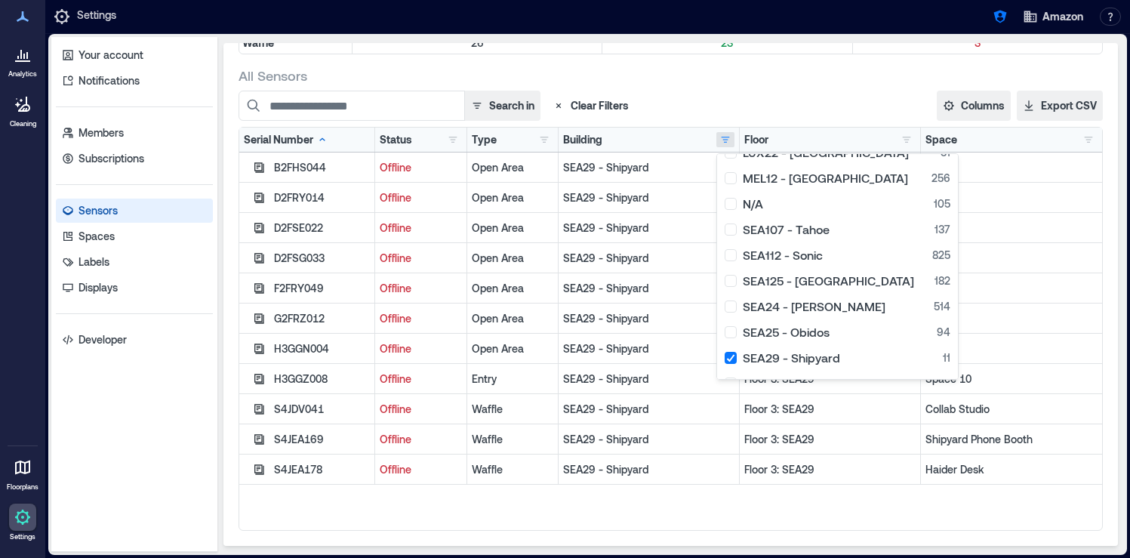
click at [727, 516] on div "B2FHS044 Offline Open Area SEA29 - Shipyard Floor 3: SEA29 -- D2FRY014 Offline …" at bounding box center [670, 340] width 863 height 377
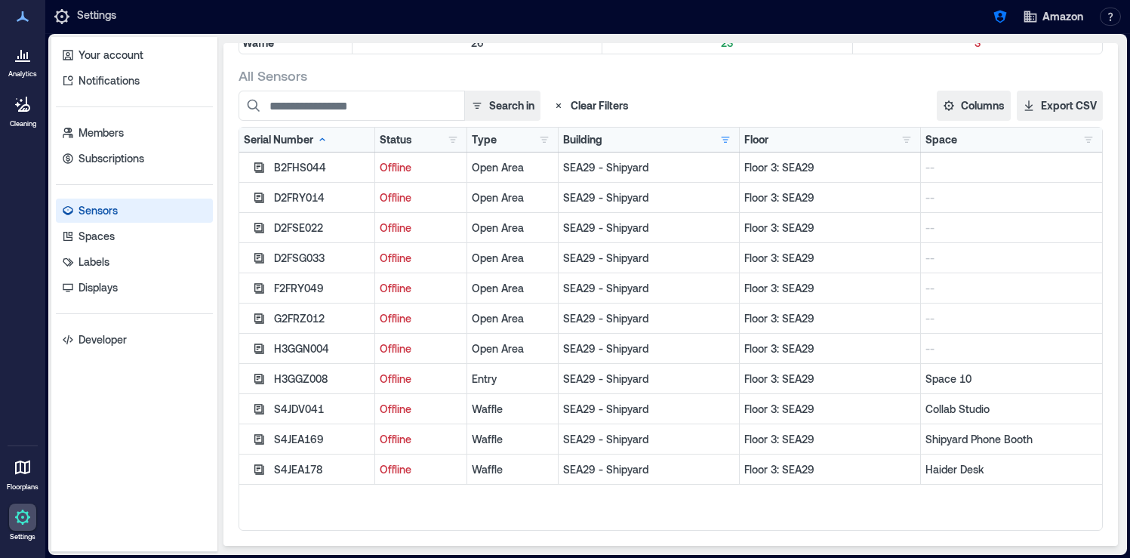
click at [14, 46] on icon at bounding box center [23, 54] width 18 height 18
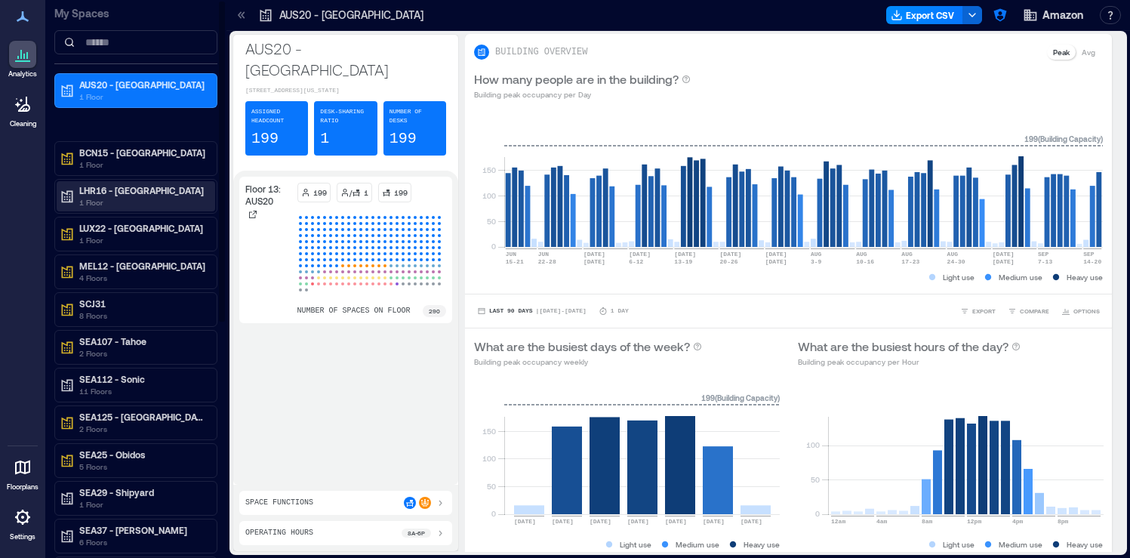
click at [164, 201] on p "1 Floor" at bounding box center [142, 202] width 127 height 12
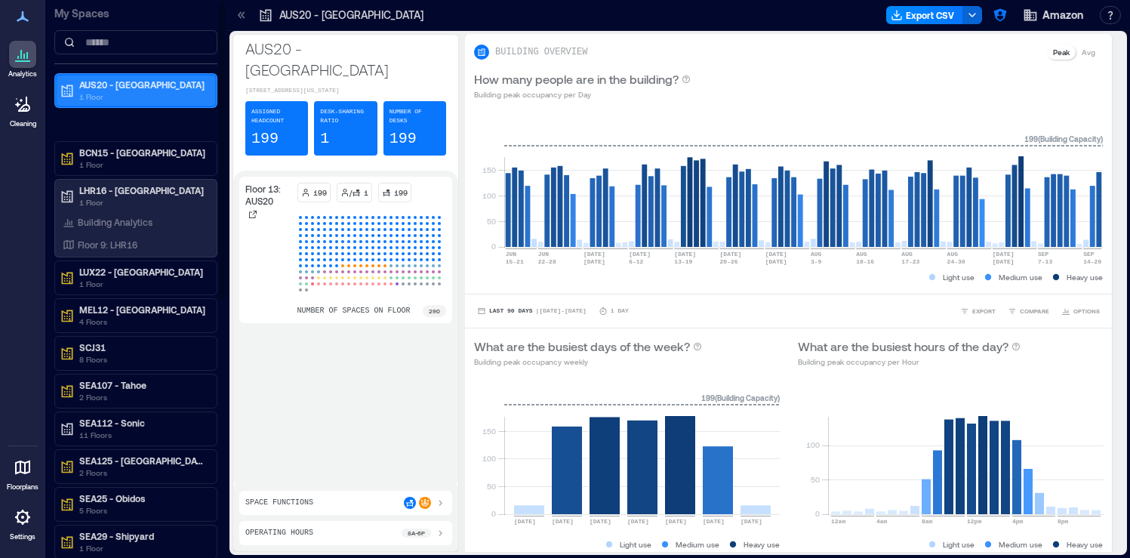
click at [111, 94] on p "1 Floor" at bounding box center [142, 97] width 127 height 12
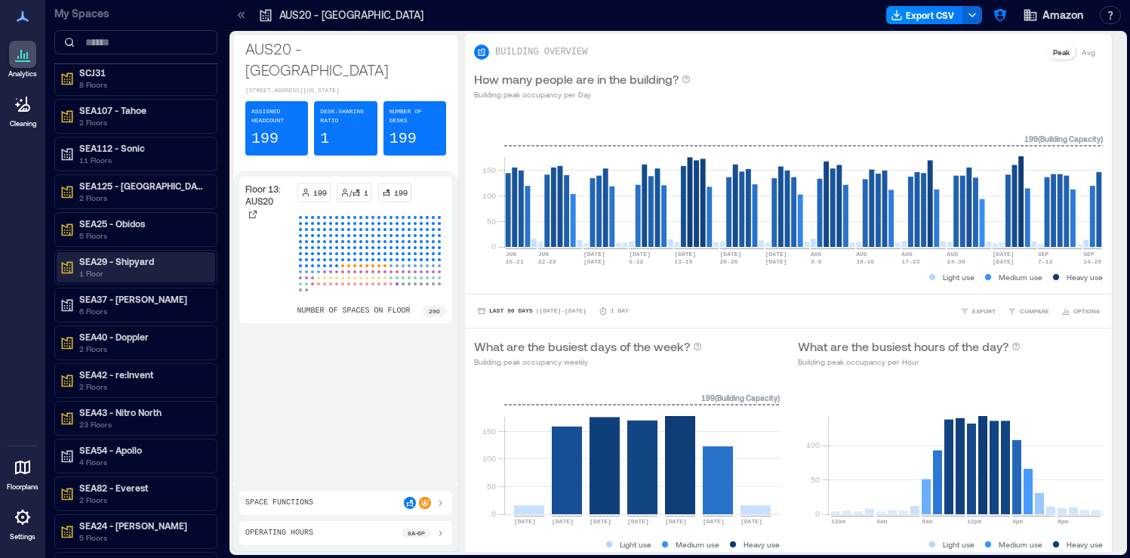
scroll to position [344, 0]
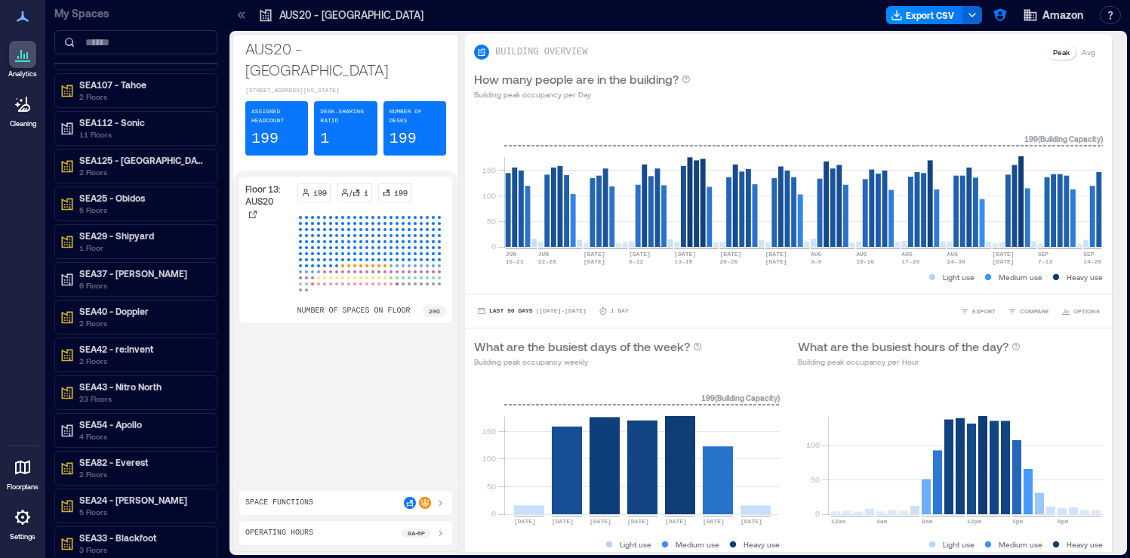
click at [152, 446] on div "SEA54 - Apollo 4 Floors" at bounding box center [135, 430] width 163 height 35
click at [153, 436] on p "4 Floors" at bounding box center [142, 436] width 127 height 12
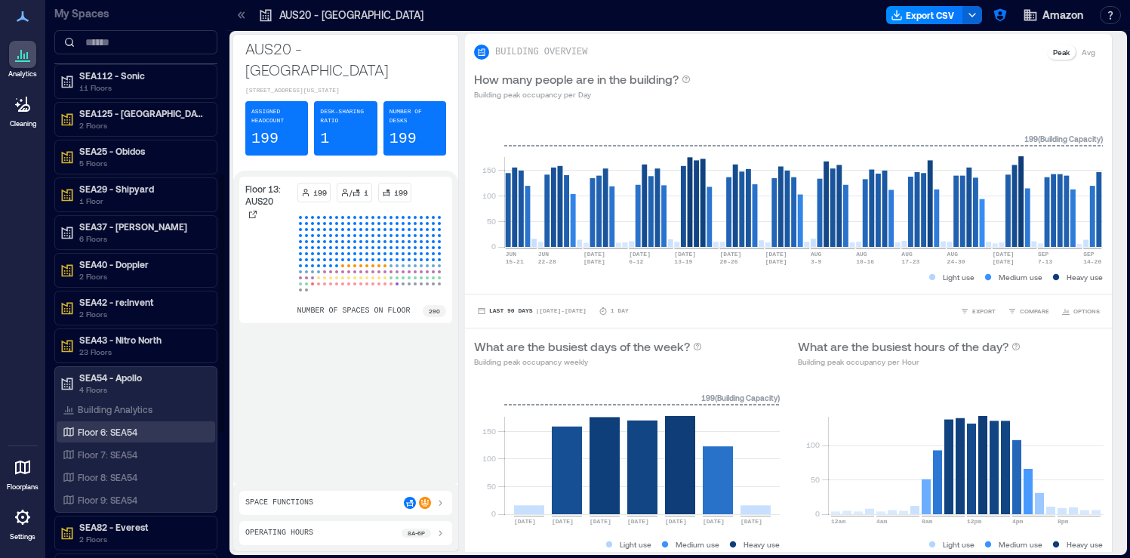
scroll to position [401, 0]
